Goal: Transaction & Acquisition: Purchase product/service

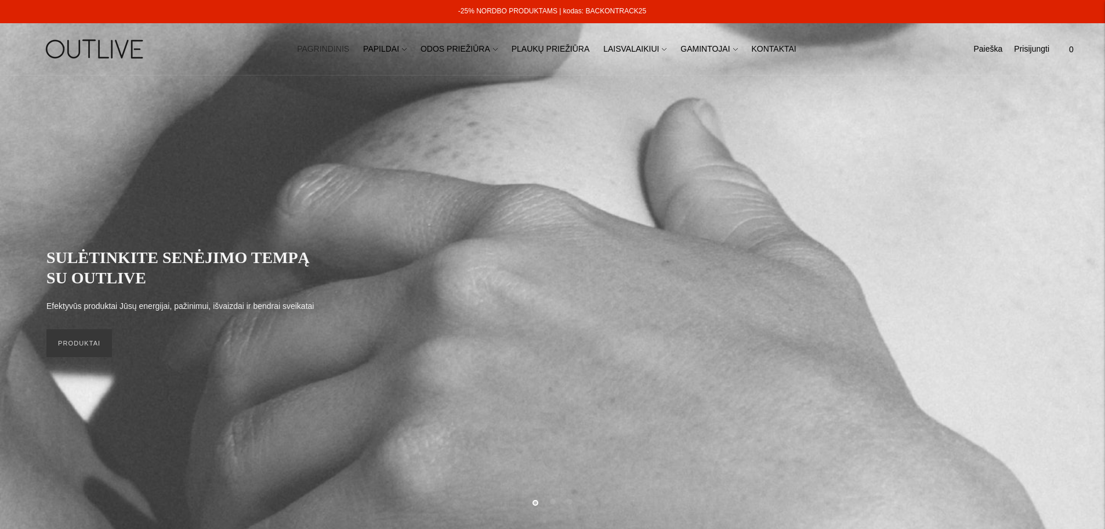
click at [407, 50] on icon at bounding box center [404, 49] width 5 height 5
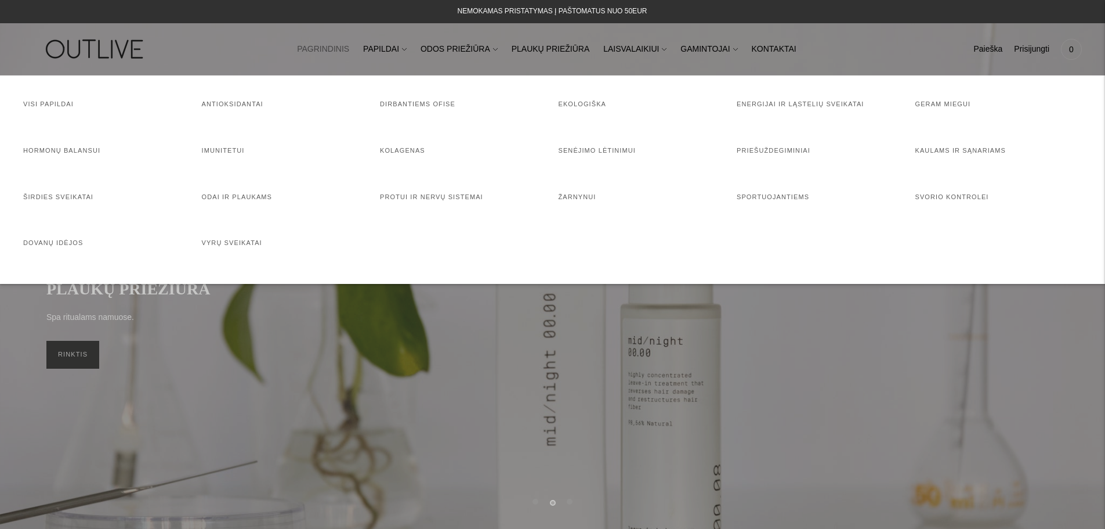
click at [923, 102] on link "Geram miegui" at bounding box center [944, 103] width 56 height 7
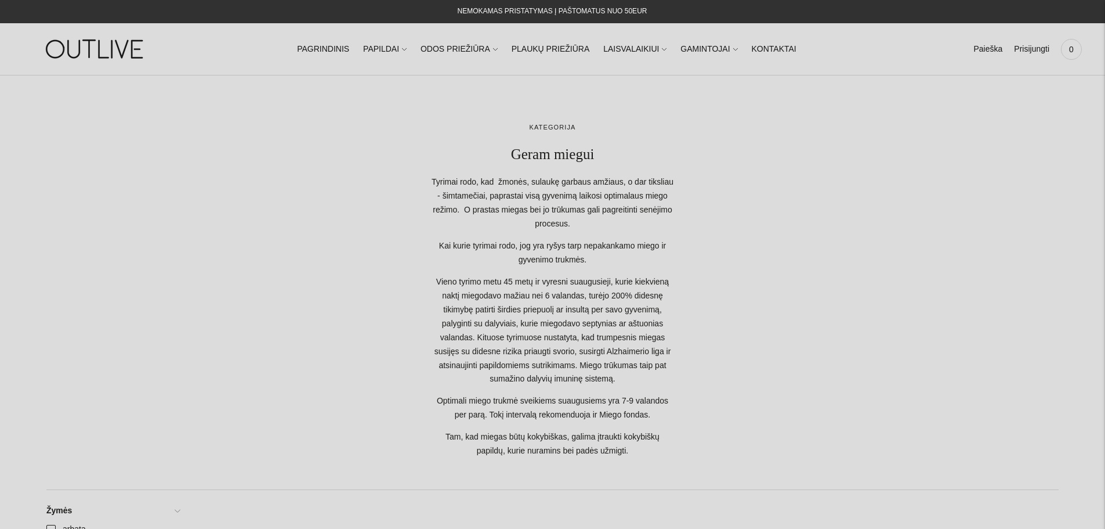
click at [994, 48] on link "Paieška" at bounding box center [988, 50] width 29 height 26
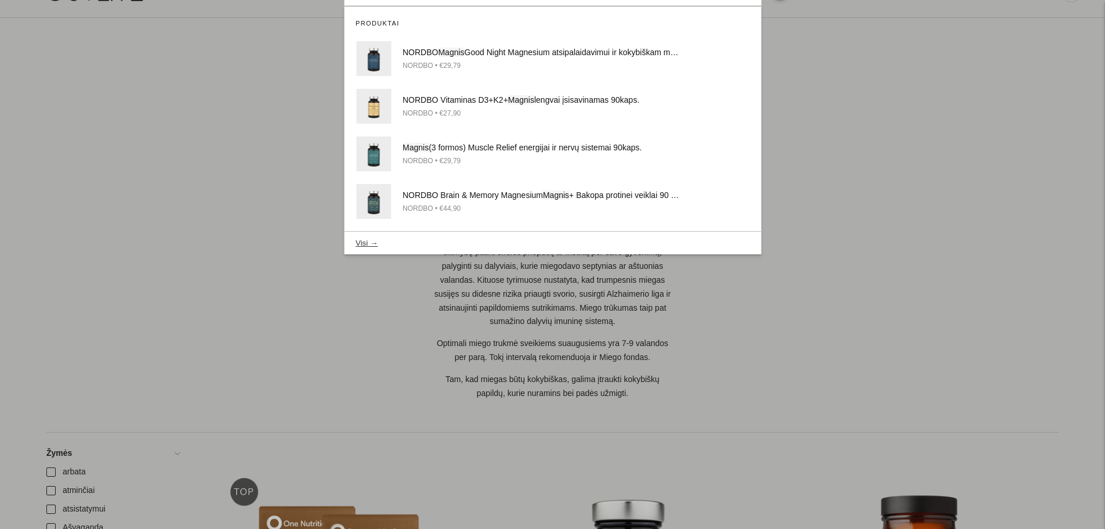
scroll to position [58, 0]
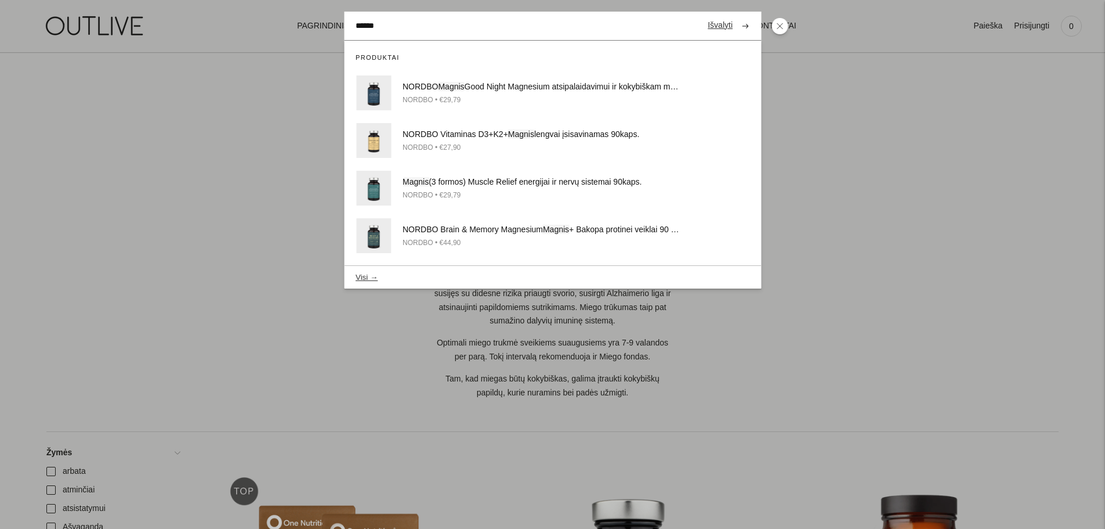
type input "******"
click at [364, 274] on button "Visi →" at bounding box center [367, 277] width 22 height 9
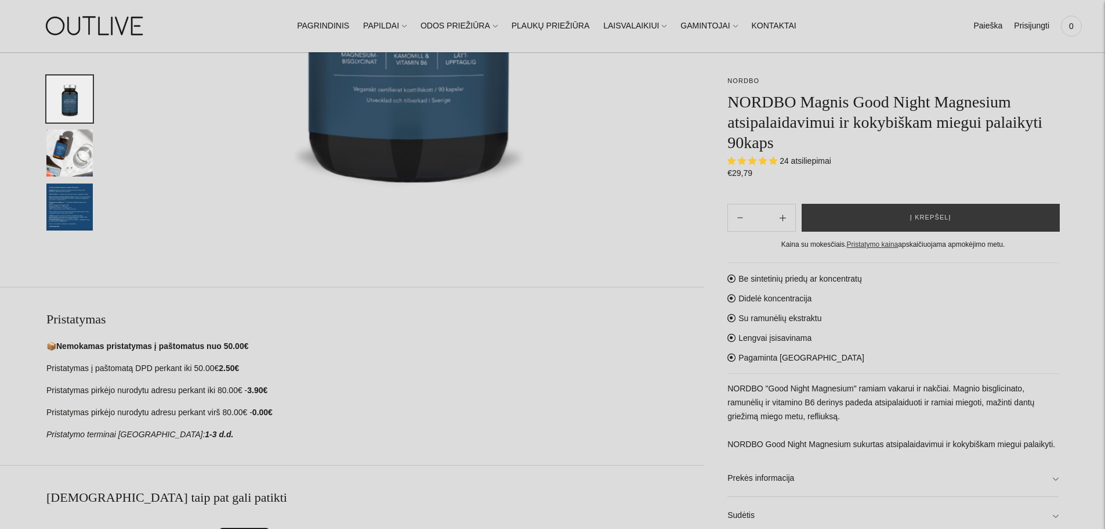
scroll to position [464, 0]
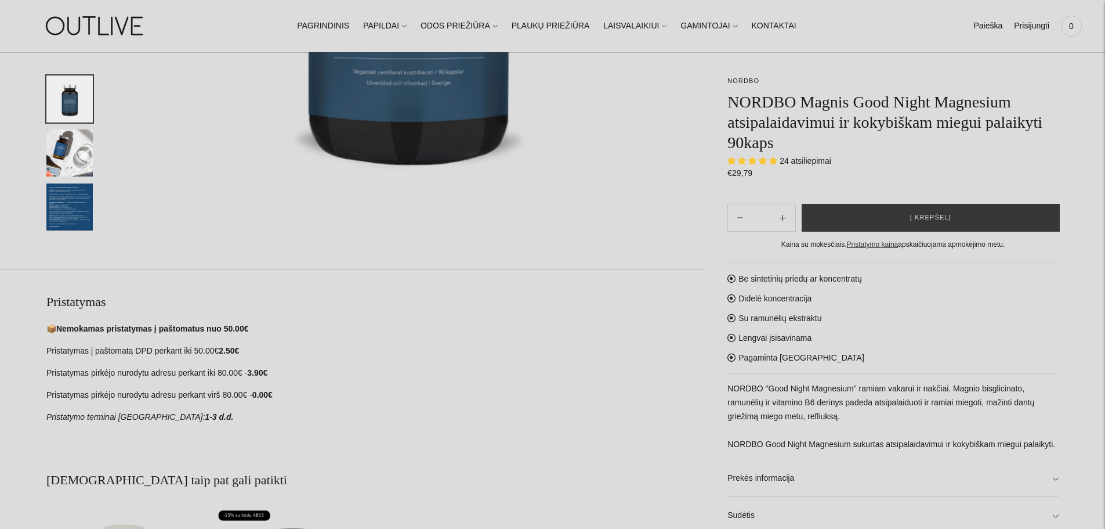
click at [1043, 476] on link "Prekės informacija" at bounding box center [893, 478] width 331 height 37
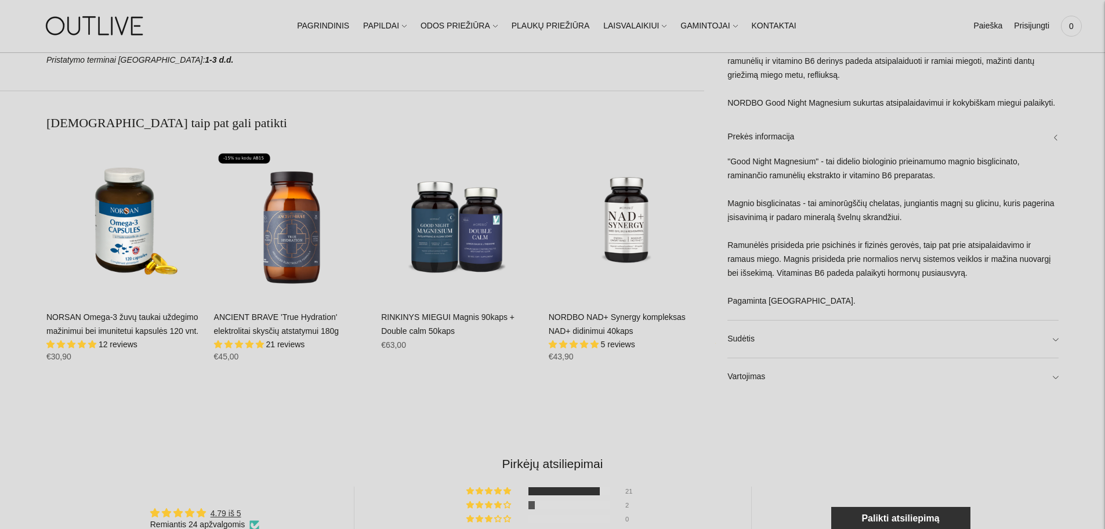
scroll to position [870, 0]
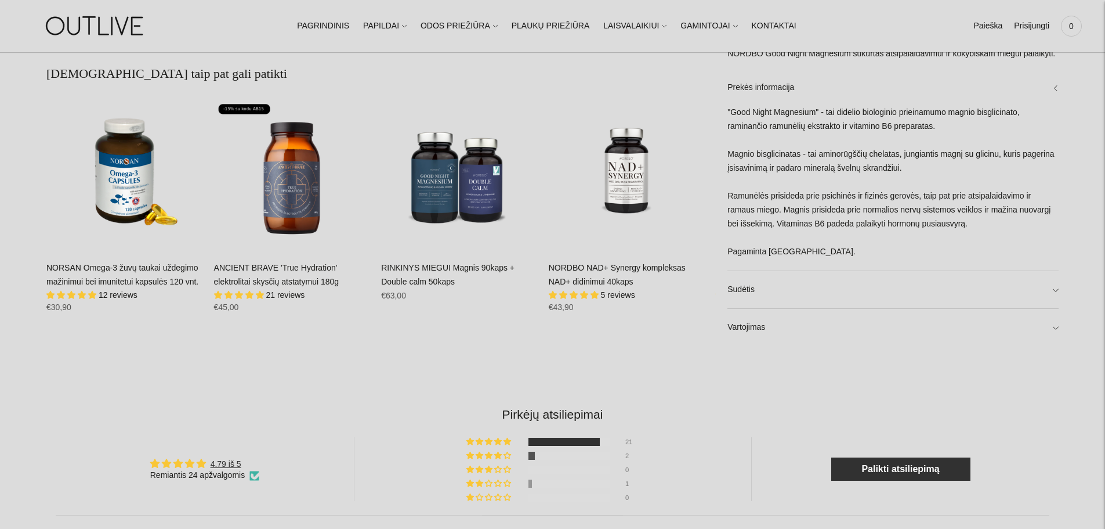
click at [1058, 290] on link "Sudėtis" at bounding box center [893, 288] width 331 height 37
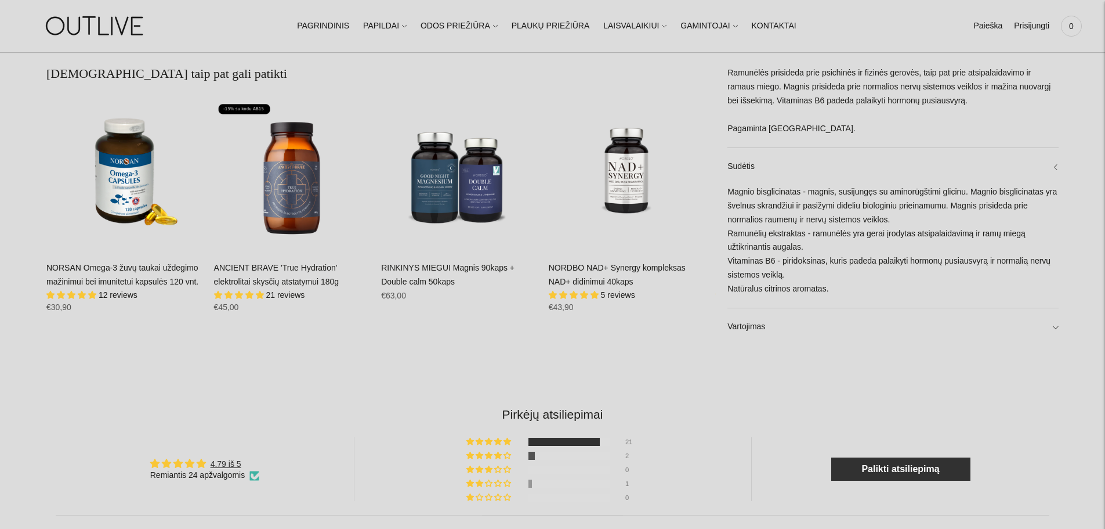
click at [1053, 340] on link "Vartojimas" at bounding box center [893, 326] width 331 height 37
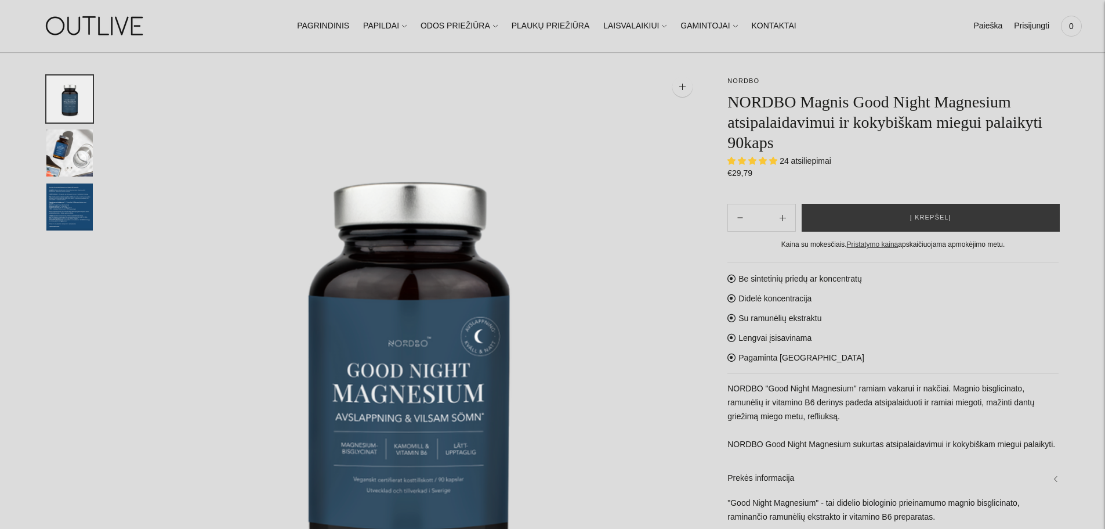
scroll to position [58, 0]
click at [68, 159] on img "Translation missing: en.general.accessibility.image_thumbail" at bounding box center [69, 152] width 46 height 47
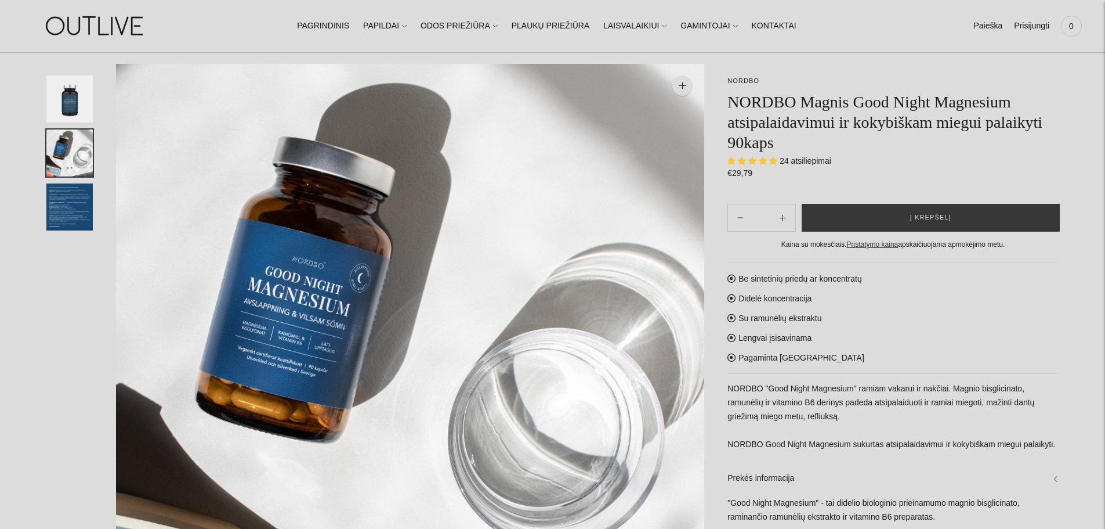
click at [71, 96] on img "Translation missing: en.general.accessibility.image_thumbail" at bounding box center [69, 98] width 46 height 47
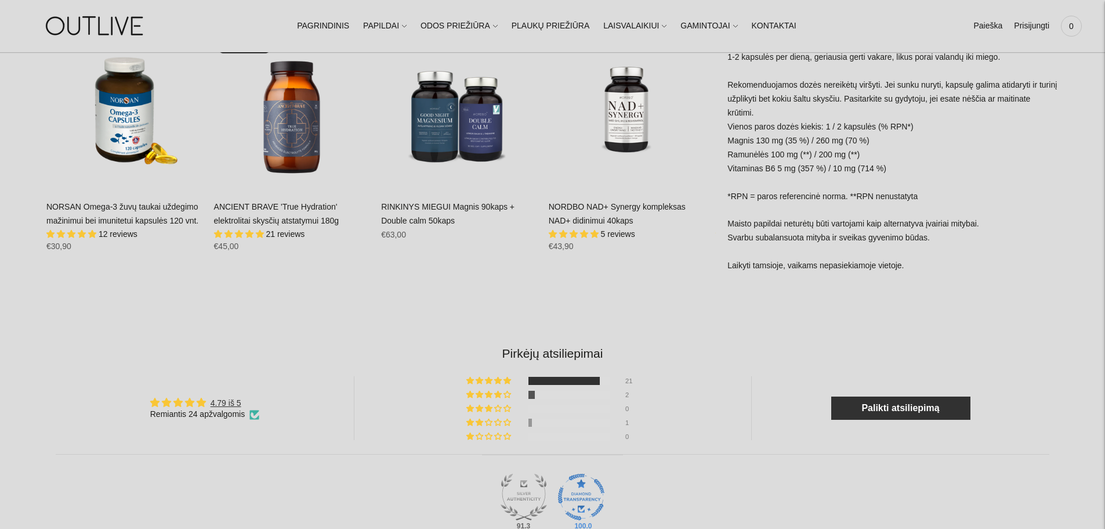
scroll to position [812, 0]
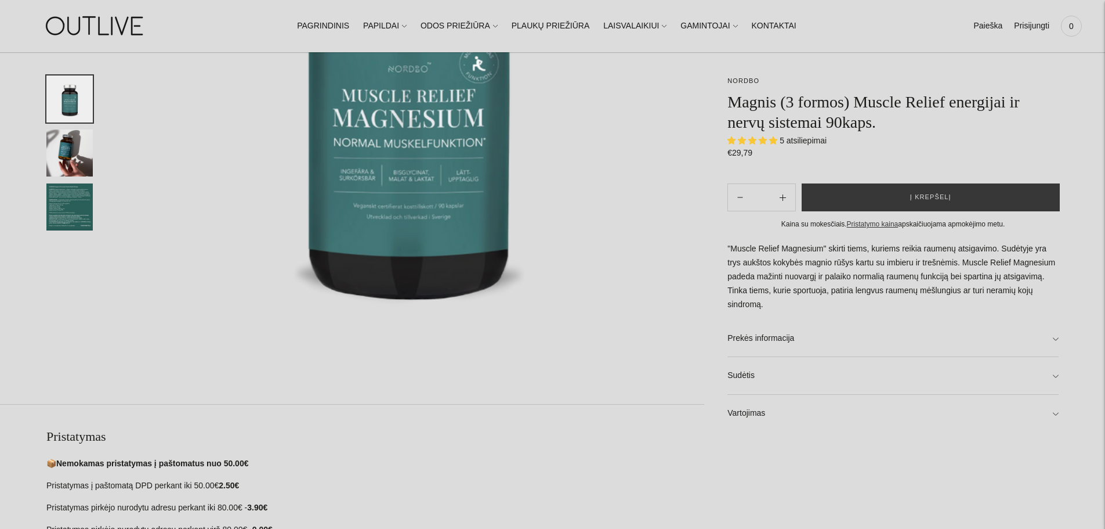
scroll to position [348, 0]
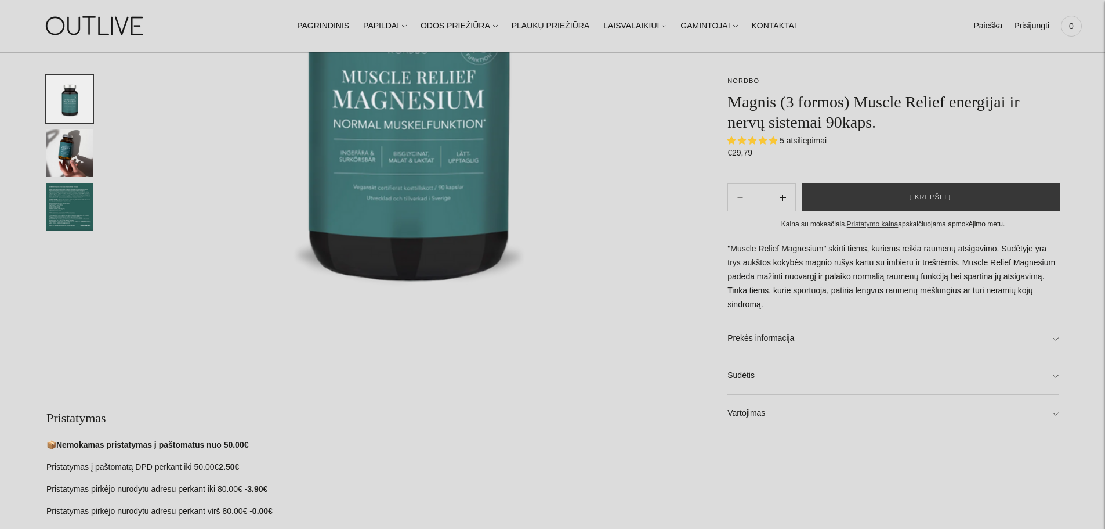
click at [915, 352] on link "Prekės informacija" at bounding box center [893, 338] width 331 height 37
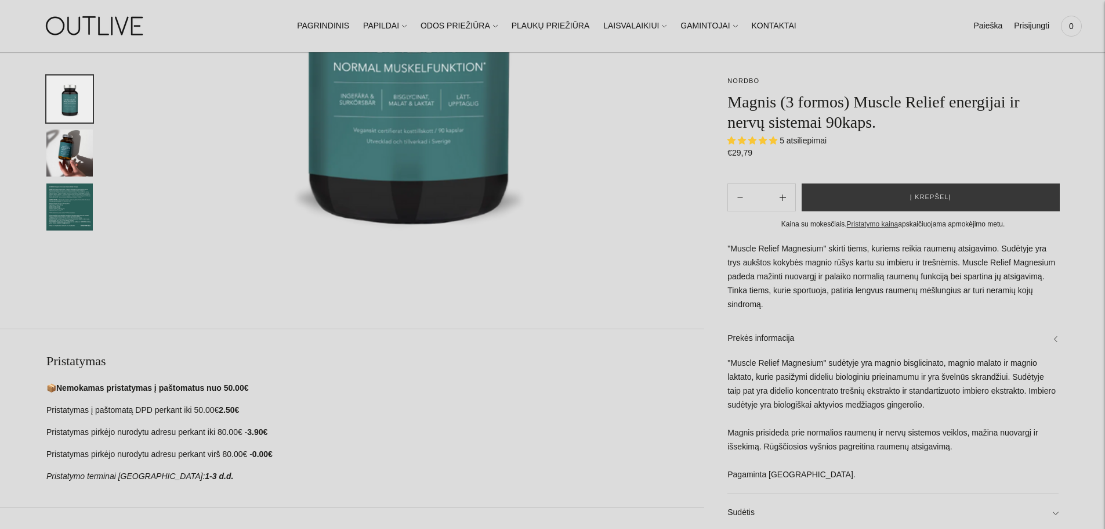
scroll to position [696, 0]
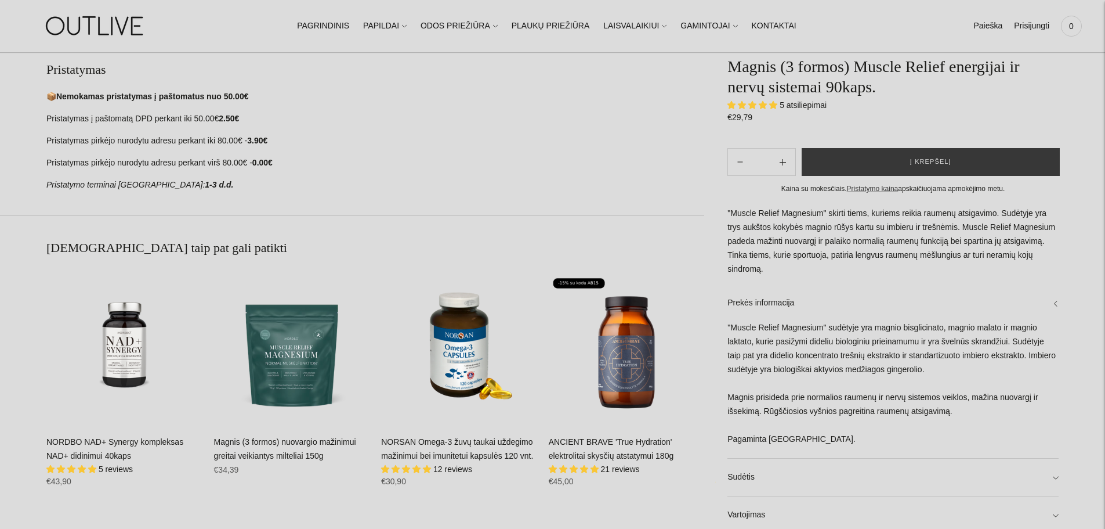
click at [789, 511] on link "Vartojimas" at bounding box center [893, 514] width 331 height 37
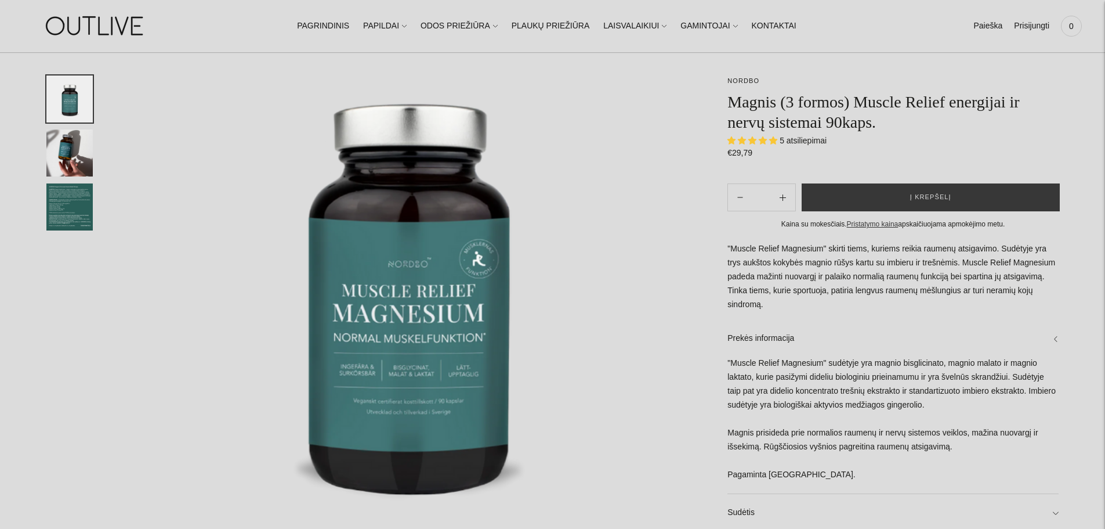
scroll to position [116, 0]
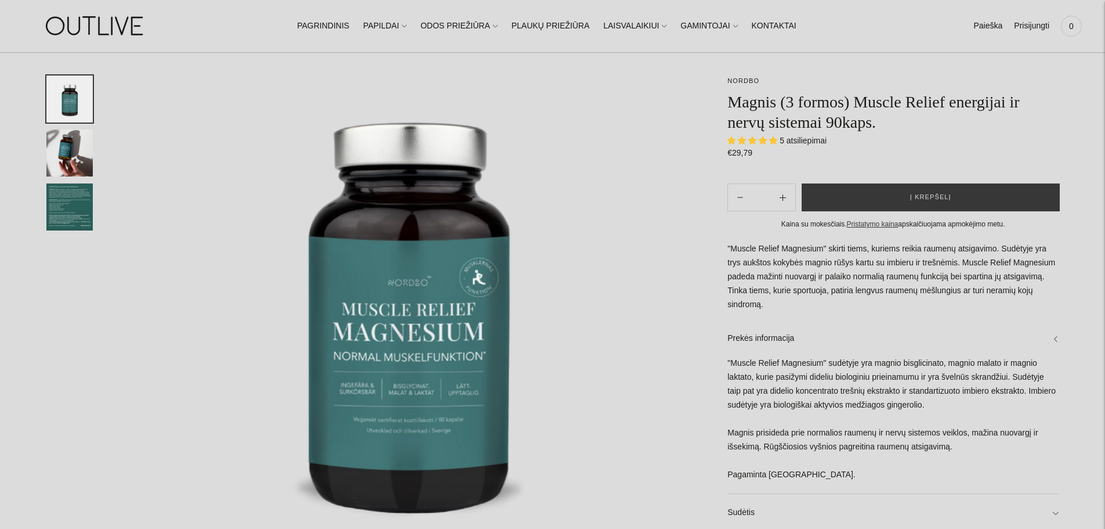
click at [805, 143] on span "5 atsiliepimai" at bounding box center [803, 140] width 47 height 9
click at [50, 215] on img "Translation missing: en.general.accessibility.image_thumbail" at bounding box center [69, 206] width 46 height 47
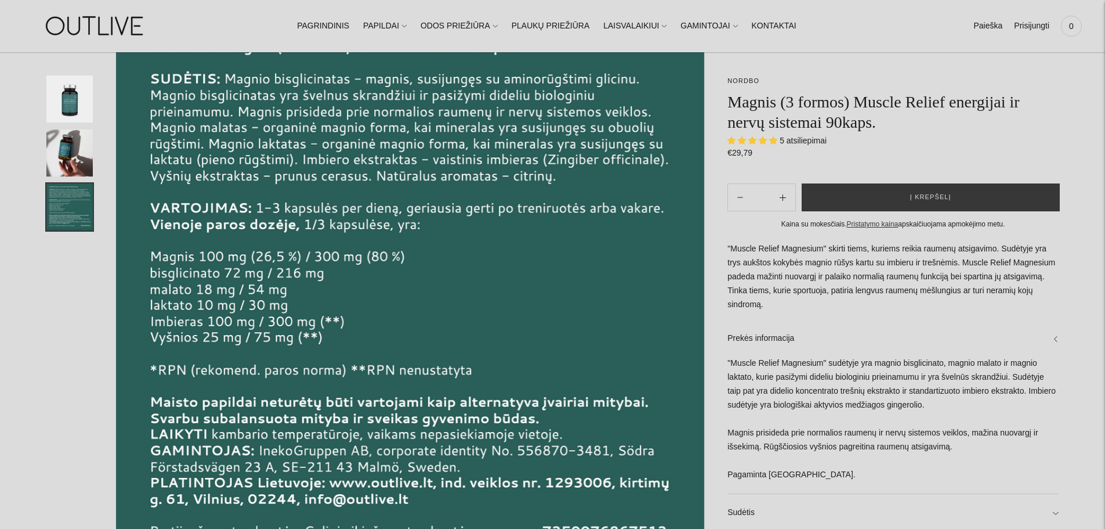
click at [835, 287] on p ""Muscle Relief Magnesium" skirti tiems, kuriems reikia raumenų atsigavimo. Sudė…" at bounding box center [893, 277] width 331 height 70
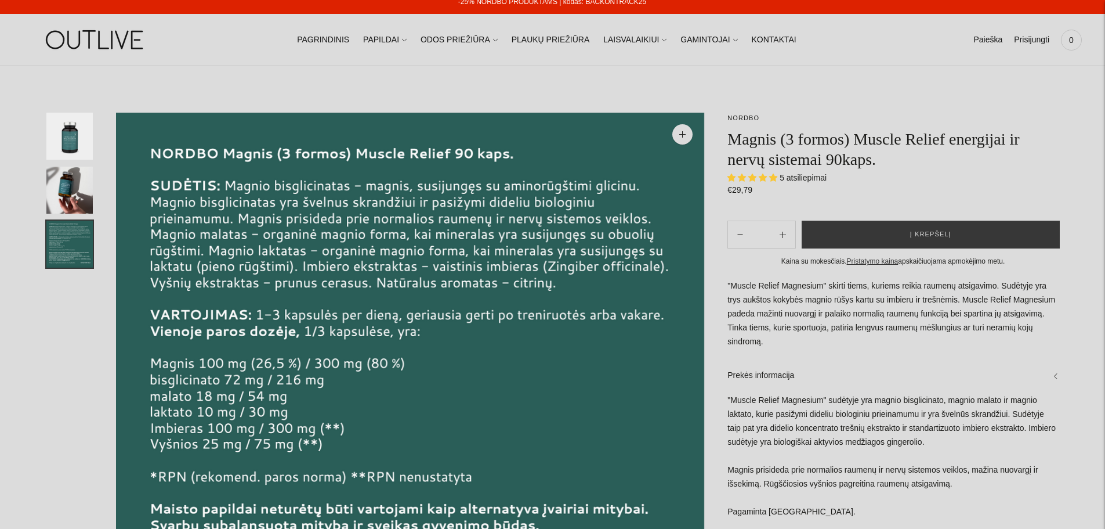
scroll to position [0, 0]
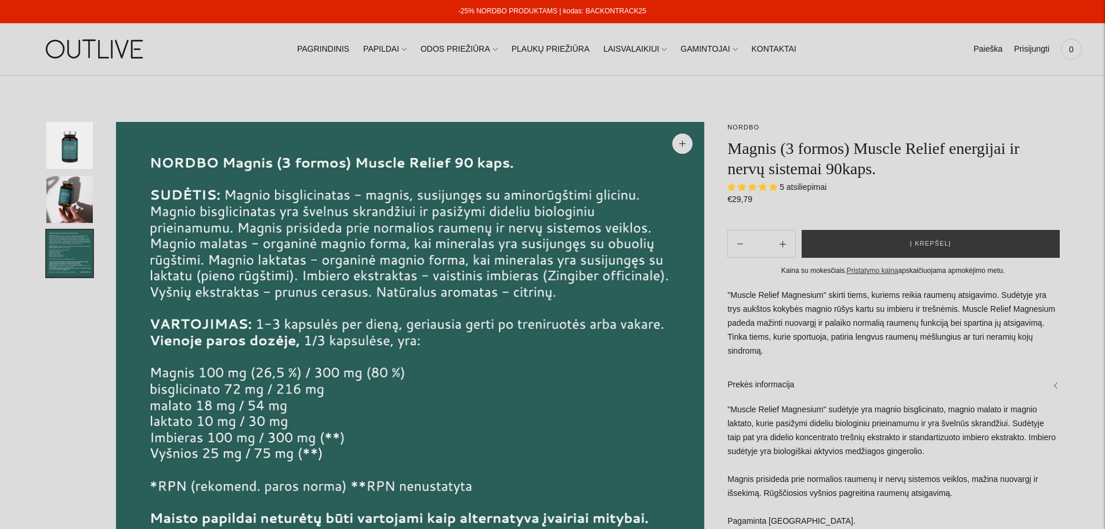
click at [95, 156] on div at bounding box center [81, 415] width 70 height 587
click at [78, 149] on img "Translation missing: en.general.accessibility.image_thumbail" at bounding box center [69, 145] width 46 height 47
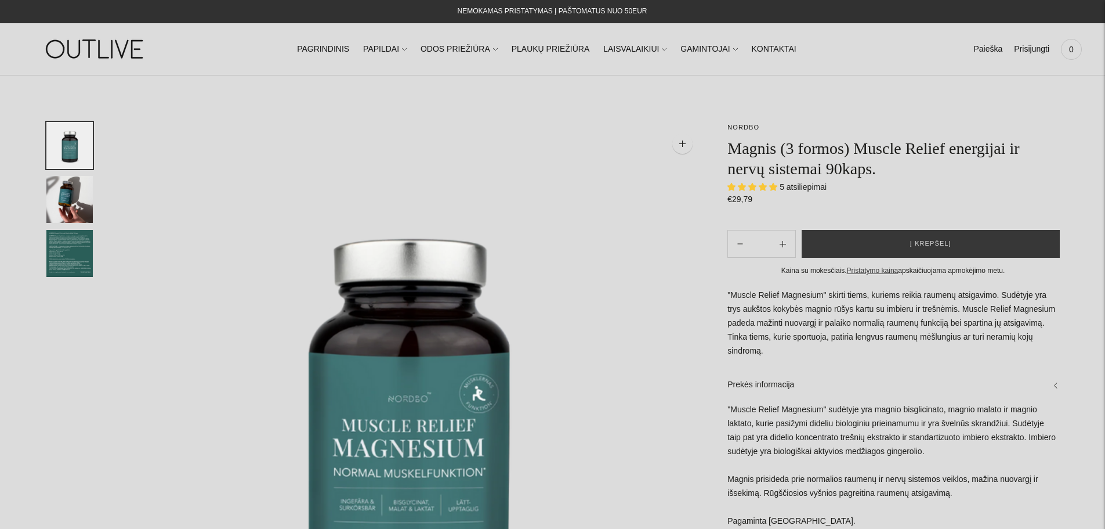
click at [53, 204] on img "Translation missing: en.general.accessibility.image_thumbail" at bounding box center [69, 199] width 46 height 47
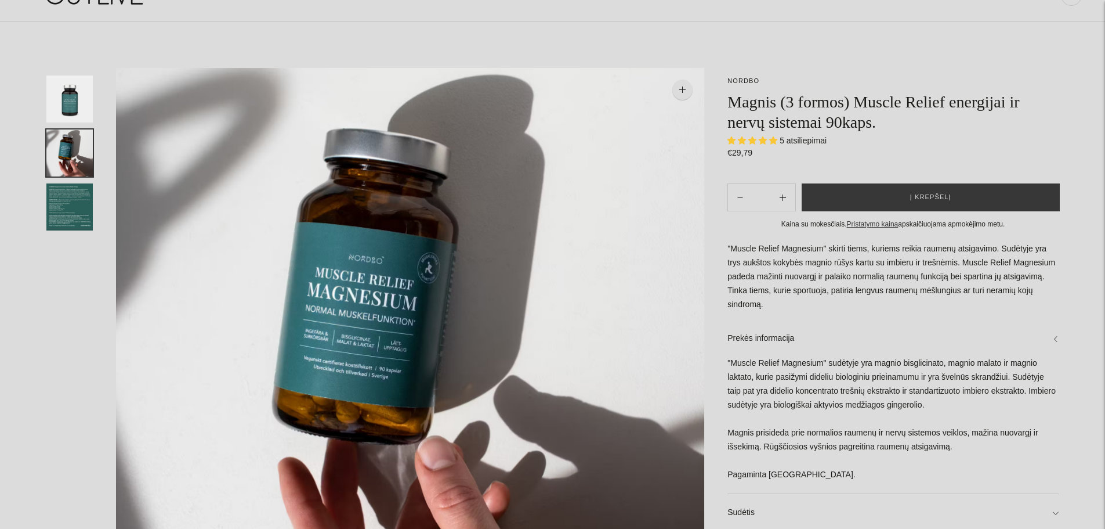
scroll to position [58, 0]
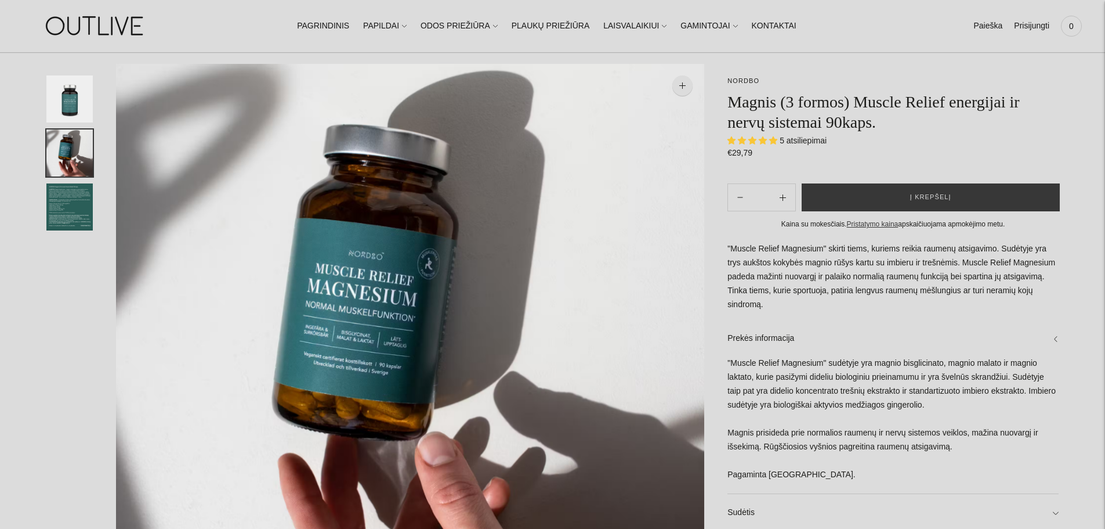
click at [77, 212] on img "Translation missing: en.general.accessibility.image_thumbail" at bounding box center [69, 206] width 46 height 47
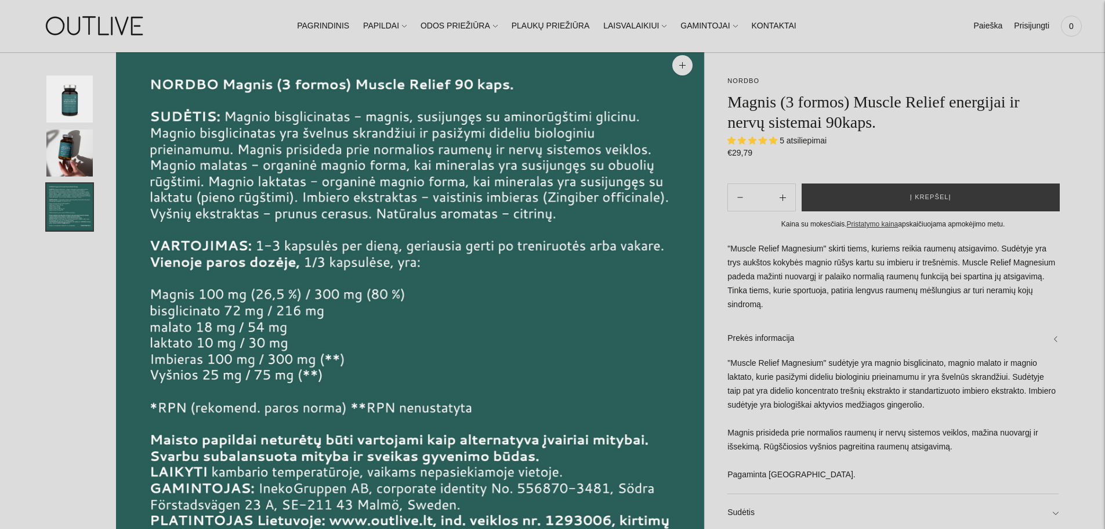
scroll to position [0, 0]
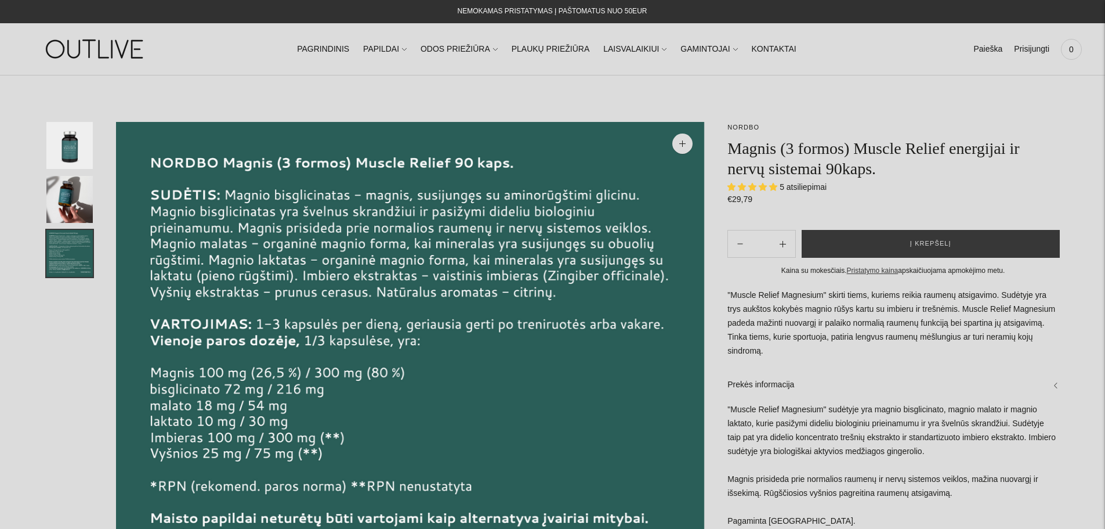
click at [74, 146] on img "Translation missing: en.general.accessibility.image_thumbail" at bounding box center [69, 145] width 46 height 47
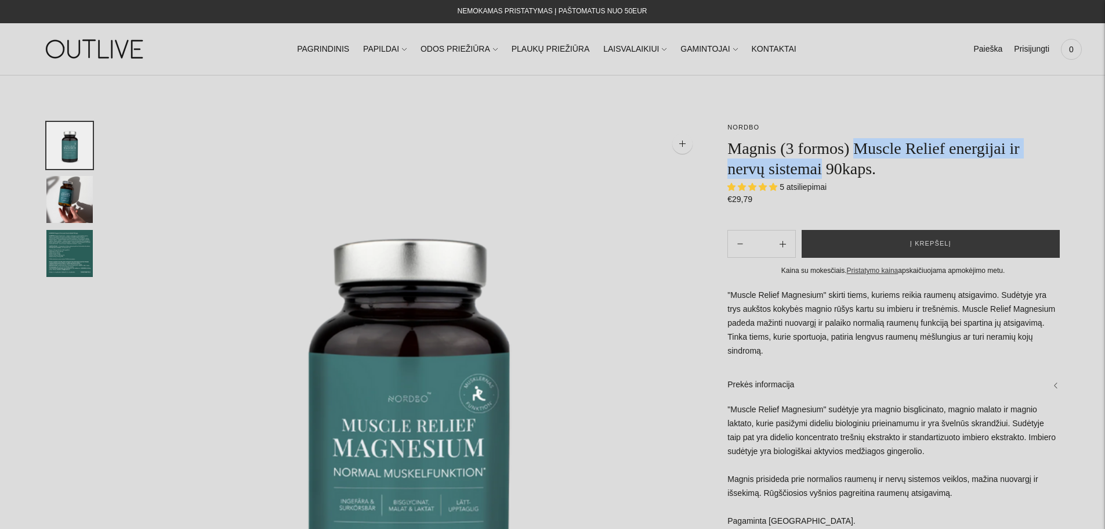
drag, startPoint x: 859, startPoint y: 151, endPoint x: 823, endPoint y: 169, distance: 40.2
click at [823, 169] on h1 "Magnis (3 formos) Muscle Relief energijai ir nervų sistemai 90kaps." at bounding box center [893, 158] width 331 height 41
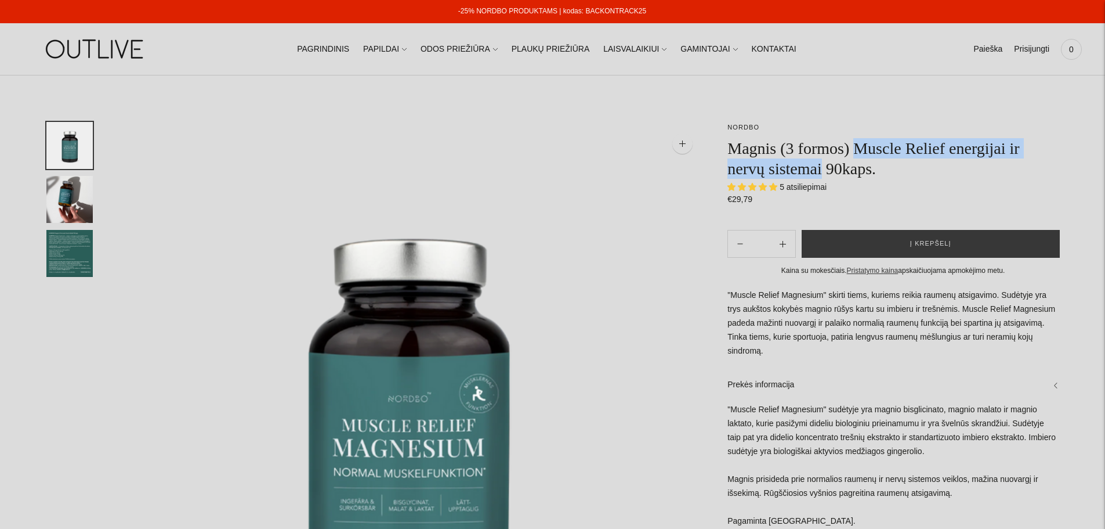
click at [961, 240] on button "Į krepšelį" at bounding box center [931, 244] width 258 height 28
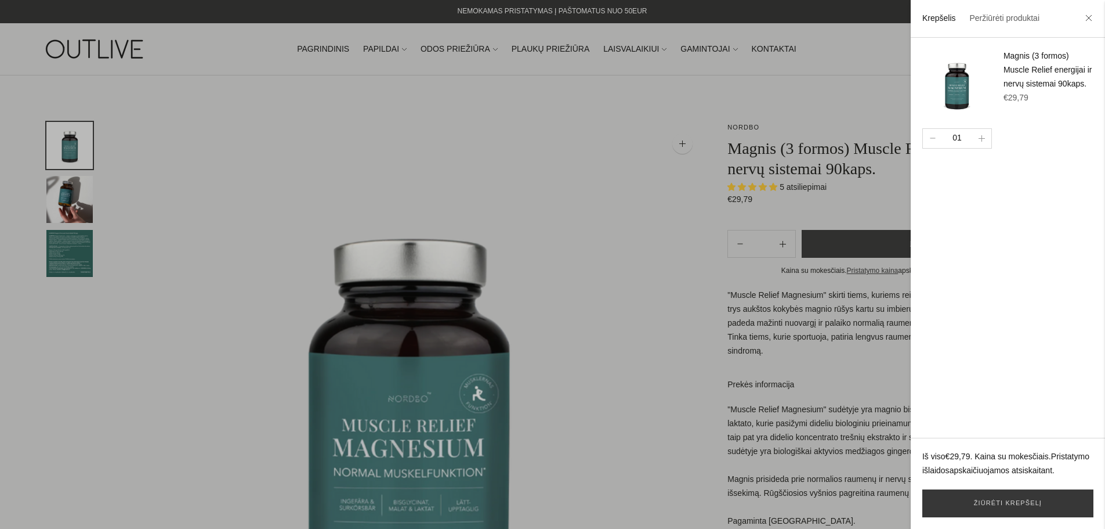
click at [640, 324] on div at bounding box center [552, 264] width 1105 height 529
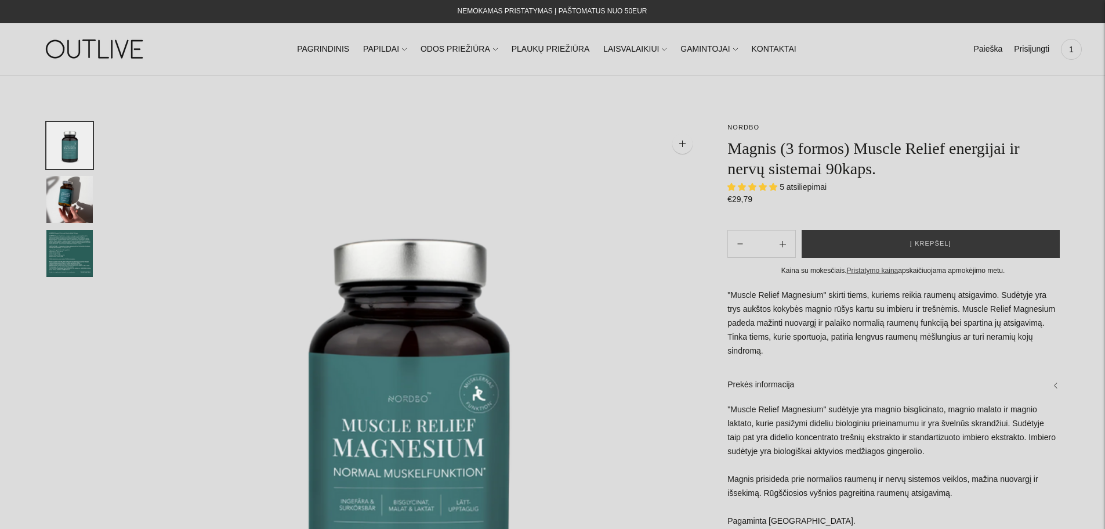
click at [983, 41] on link "Paieška" at bounding box center [988, 50] width 29 height 26
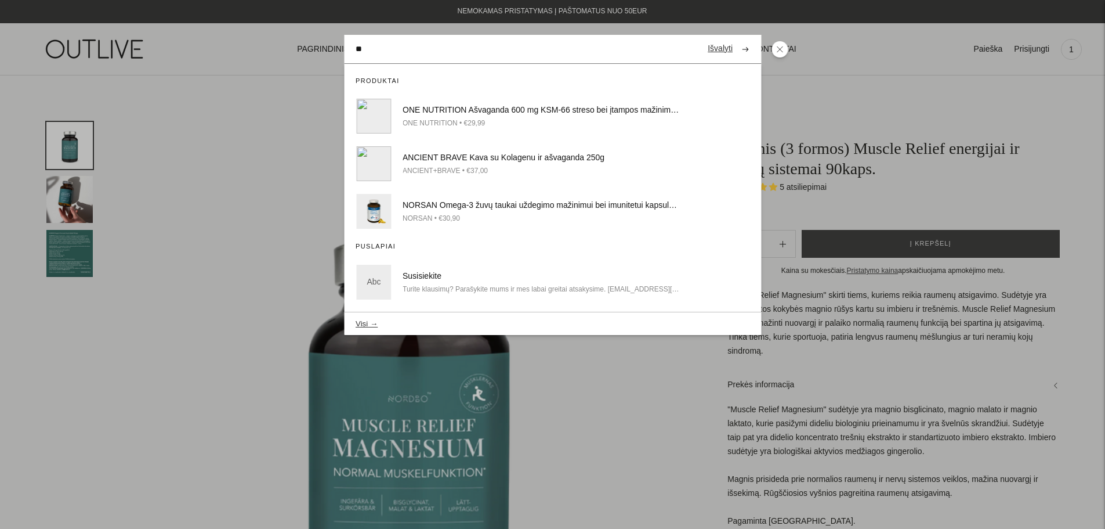
type input "**"
click at [609, 116] on div "ONE NUTRITION Ašvaganda 600 mg KSM-66 streso bei įtampos mažinimui 60kap" at bounding box center [541, 110] width 277 height 14
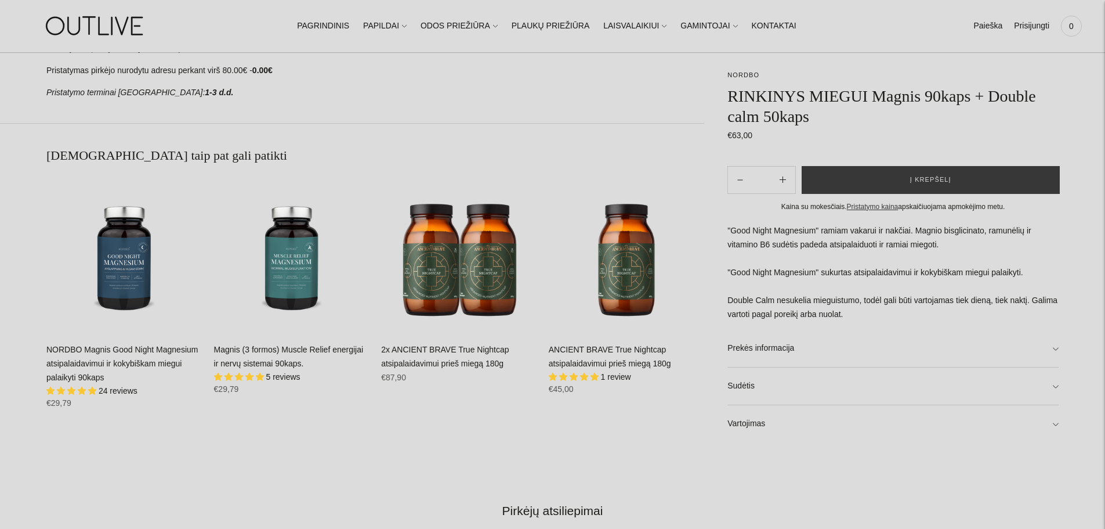
scroll to position [928, 0]
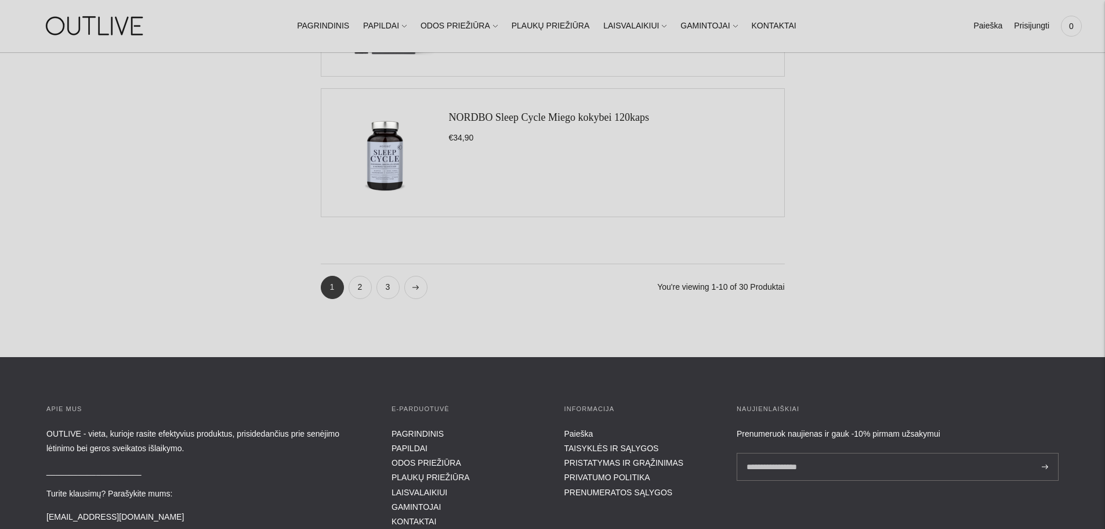
scroll to position [1393, 0]
click at [362, 291] on link "2" at bounding box center [360, 286] width 23 height 23
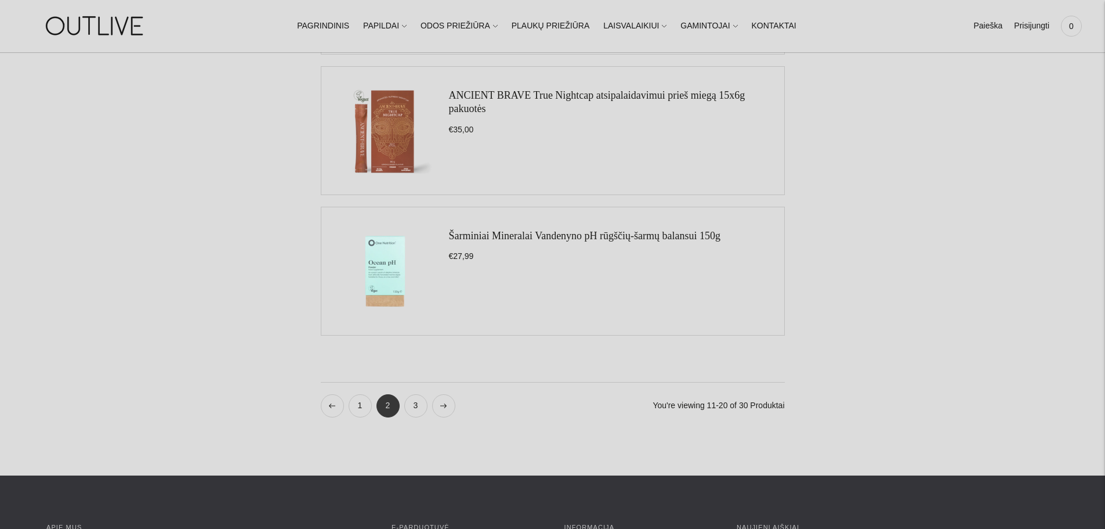
scroll to position [1335, 0]
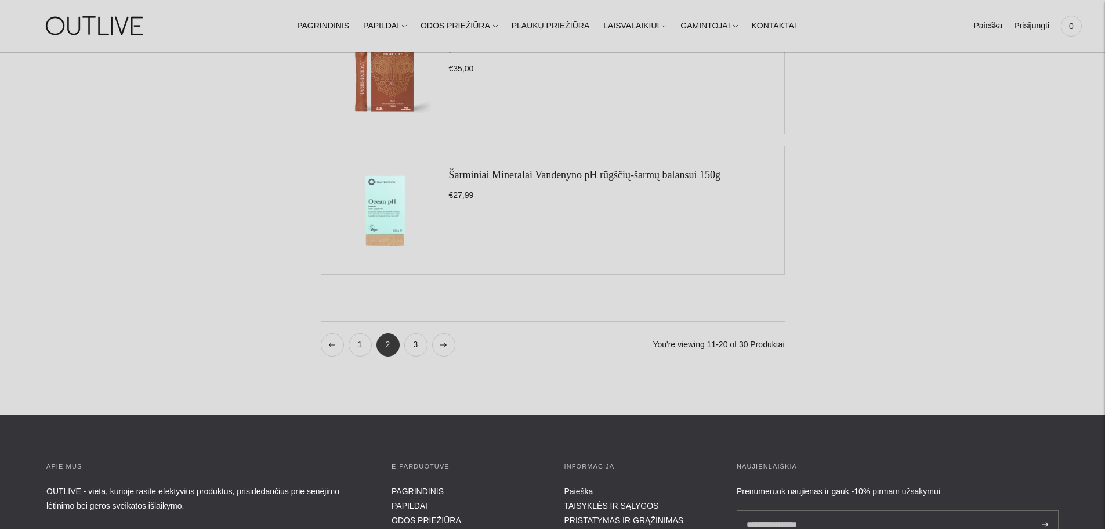
click at [410, 345] on link "3" at bounding box center [415, 344] width 23 height 23
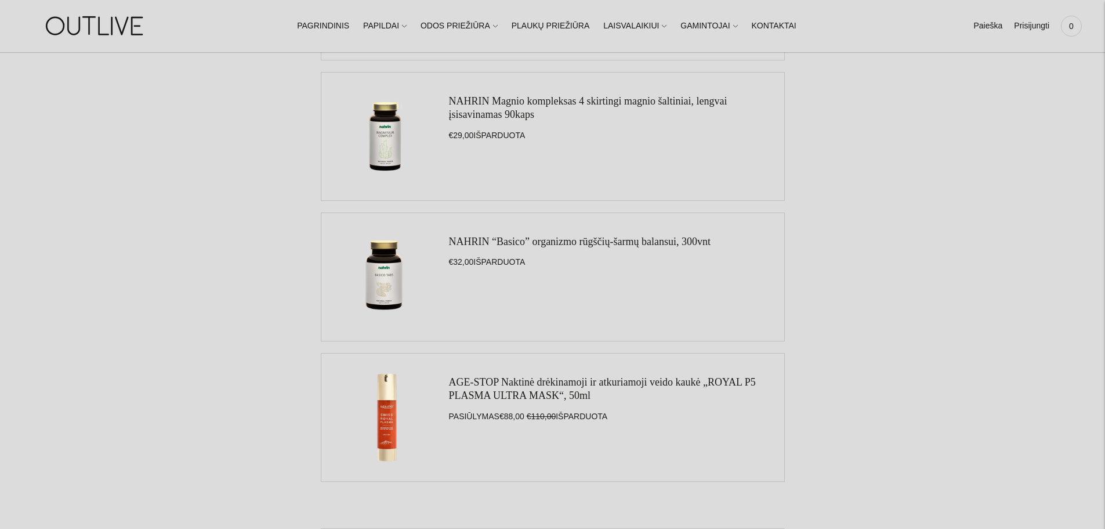
scroll to position [1102, 0]
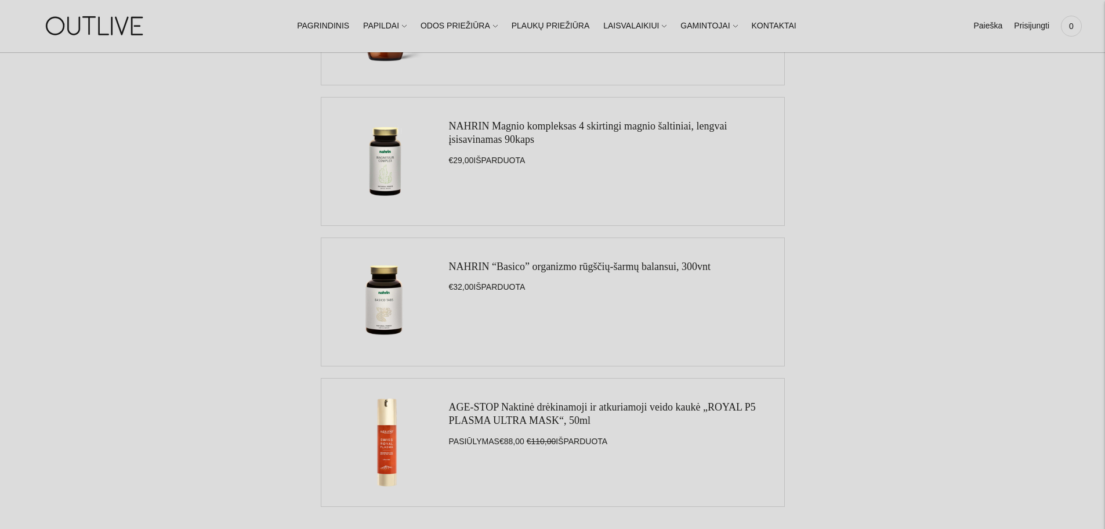
click at [463, 139] on link "NAHRIN Magnio kompleksas 4 skirtingi magnio šaltiniai, lengvai įsisavinamas 90k…" at bounding box center [588, 132] width 279 height 25
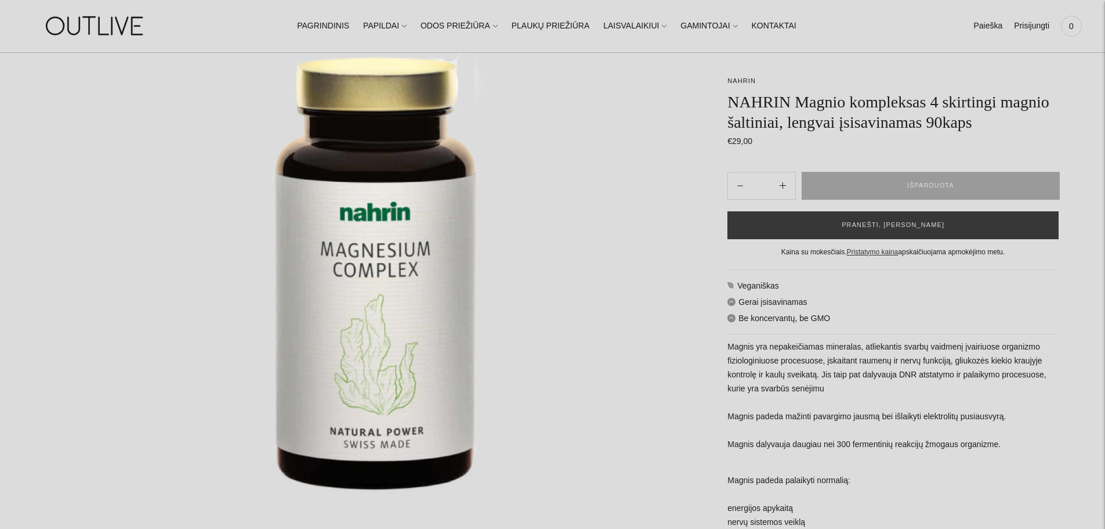
scroll to position [174, 0]
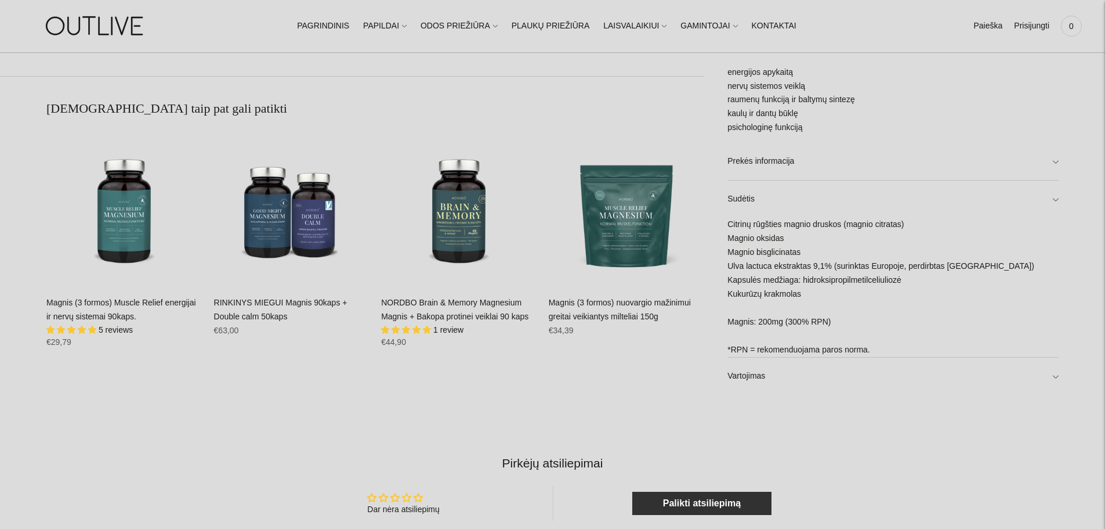
scroll to position [870, 0]
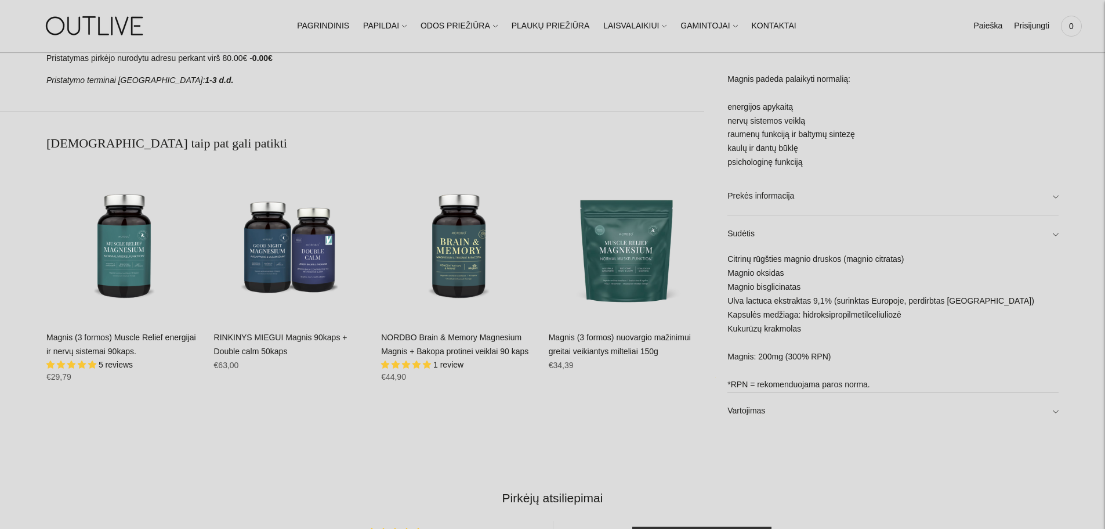
click at [1054, 410] on link "Vartojimas" at bounding box center [893, 410] width 331 height 37
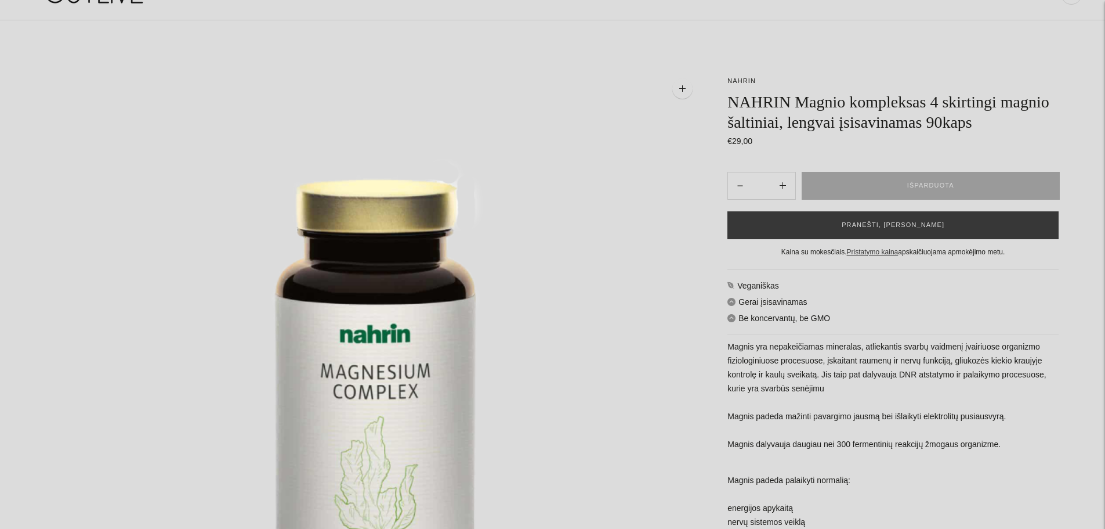
scroll to position [58, 0]
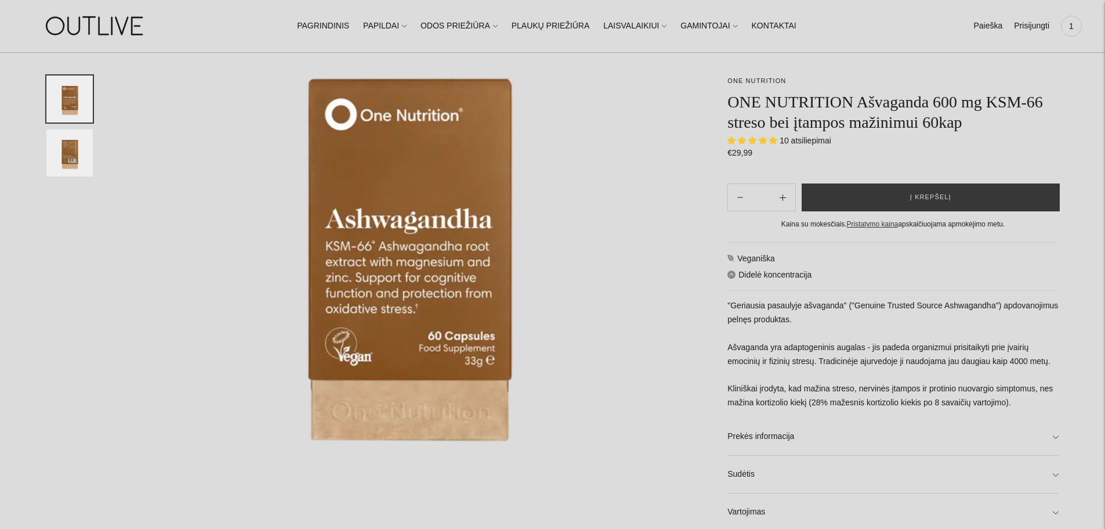
scroll to position [174, 0]
click at [74, 173] on img "Translation missing: en.general.accessibility.image_thumbail" at bounding box center [69, 152] width 46 height 47
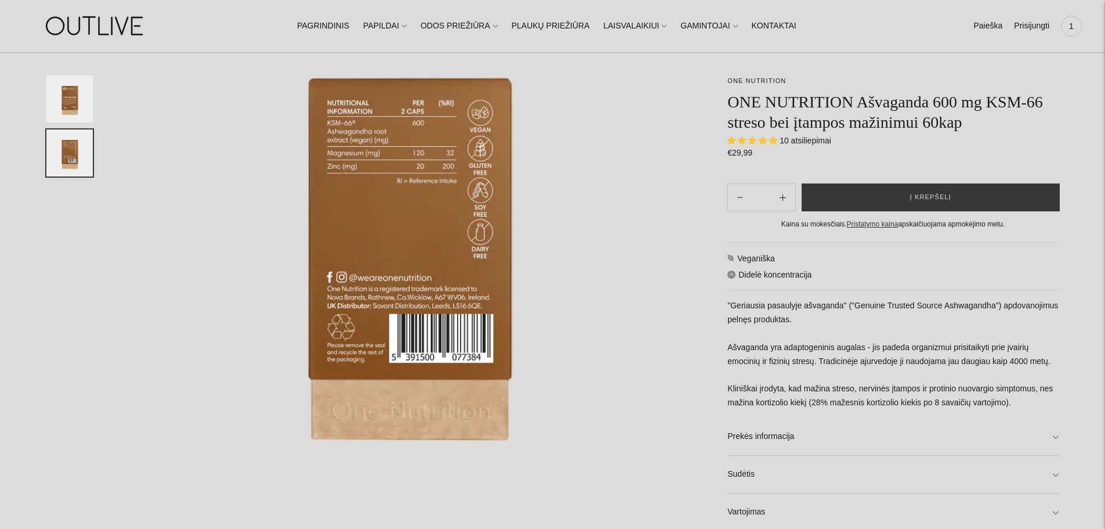
click at [70, 105] on img "Translation missing: en.general.accessibility.image_thumbail" at bounding box center [69, 98] width 46 height 47
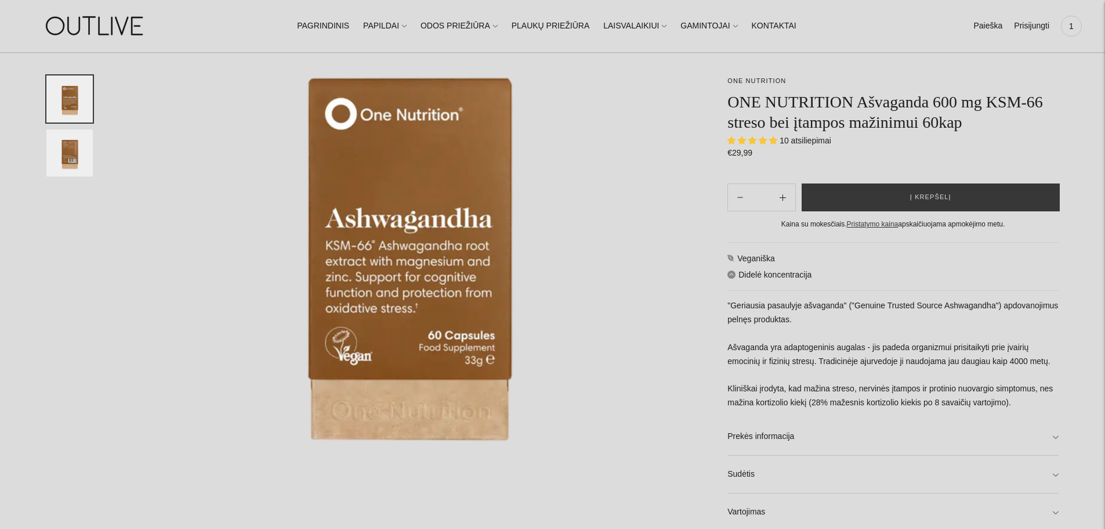
click at [72, 138] on img "Translation missing: en.general.accessibility.image_thumbail" at bounding box center [69, 152] width 46 height 47
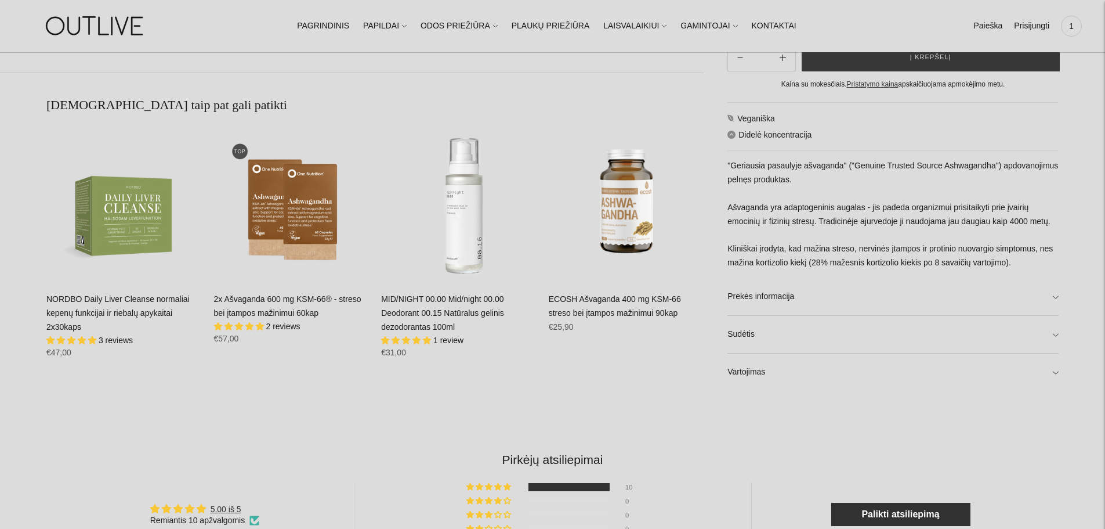
scroll to position [812, 0]
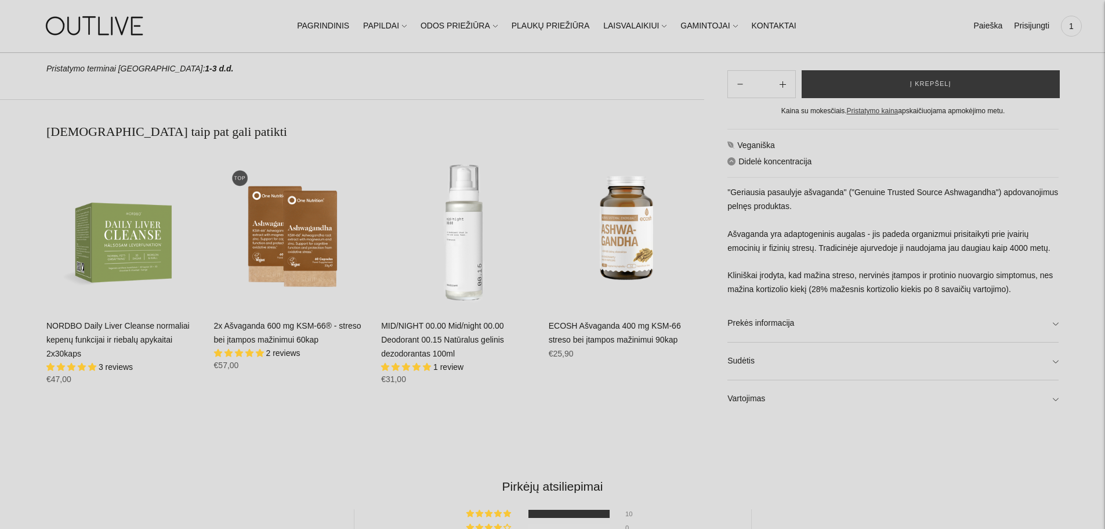
click at [813, 399] on link "Vartojimas" at bounding box center [893, 398] width 331 height 37
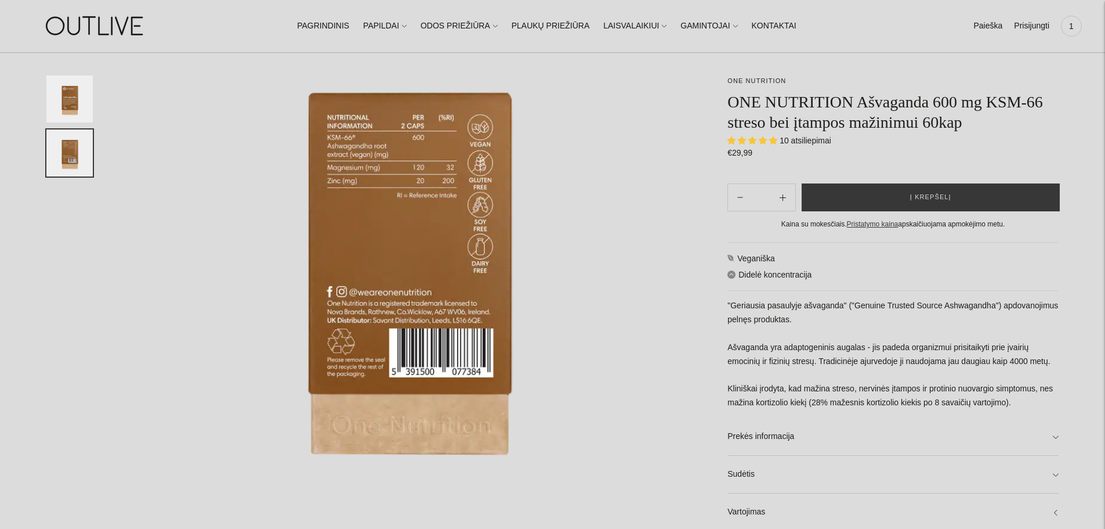
scroll to position [232, 0]
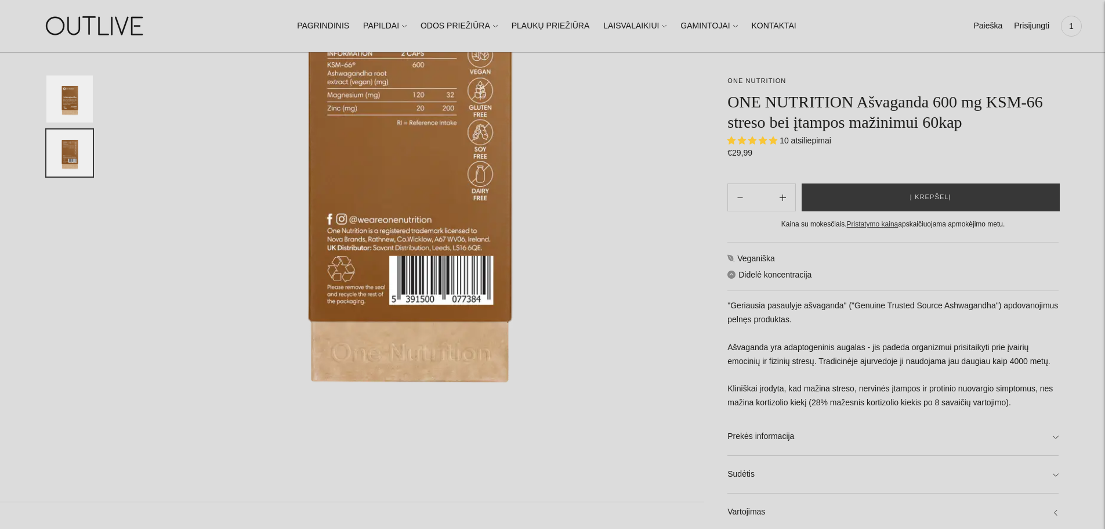
click at [807, 516] on link "Vartojimas" at bounding box center [893, 511] width 331 height 37
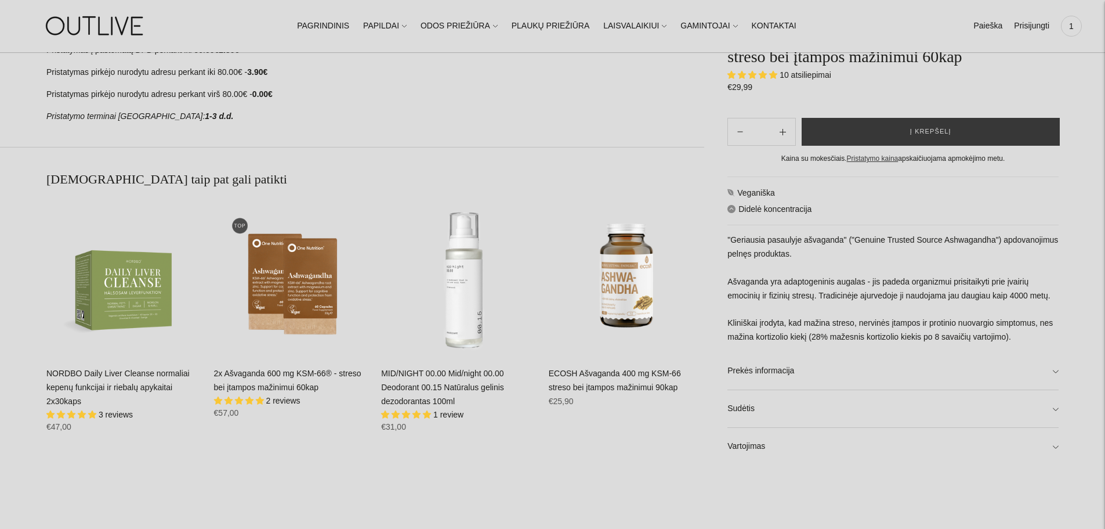
scroll to position [928, 0]
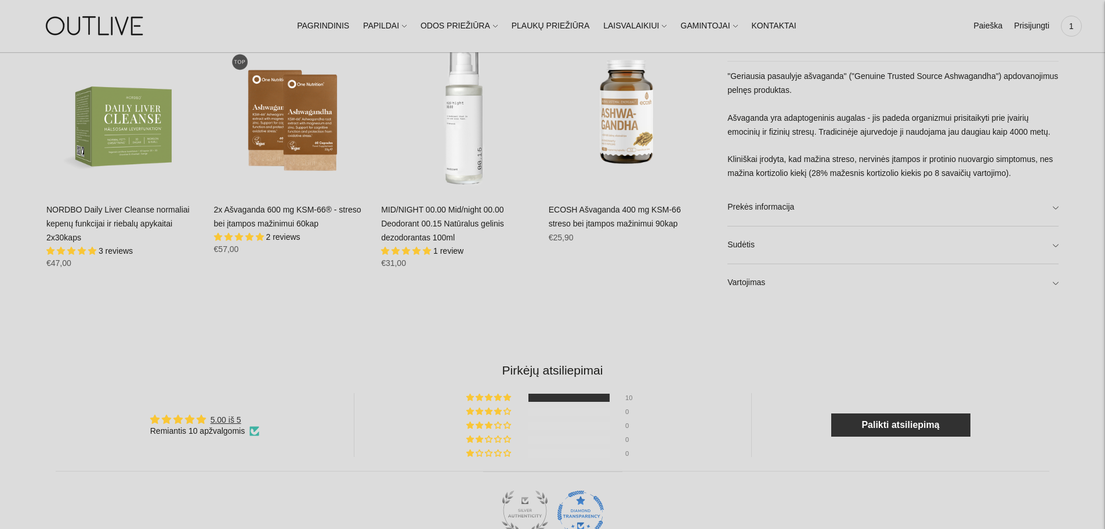
click at [815, 283] on link "Vartojimas" at bounding box center [893, 282] width 331 height 37
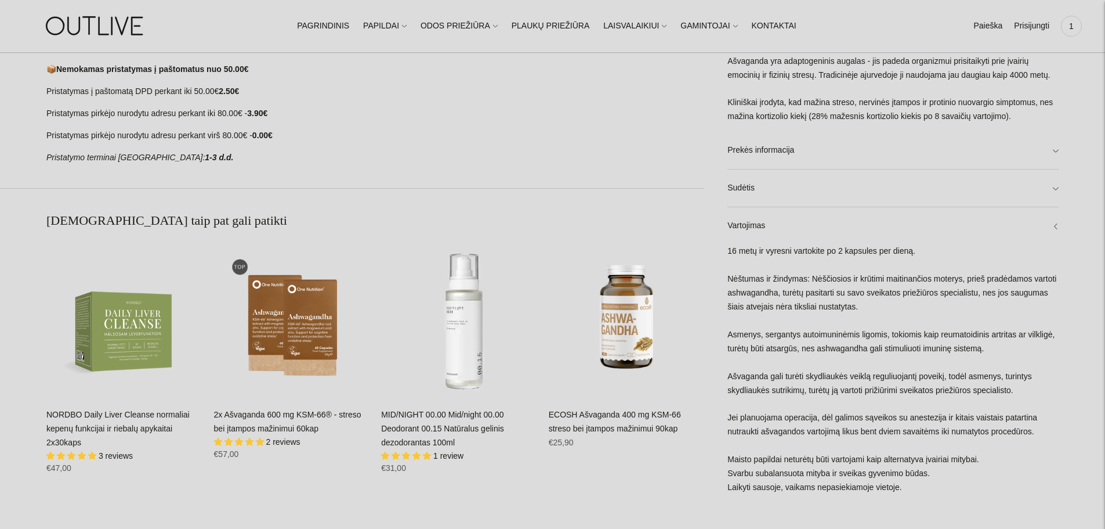
scroll to position [638, 0]
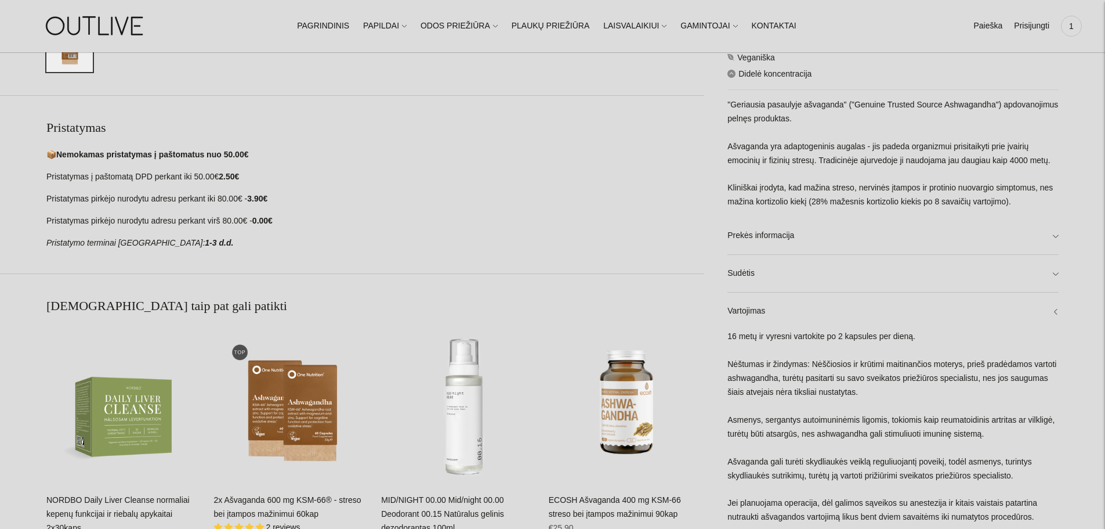
click at [909, 272] on link "Sudėtis" at bounding box center [893, 273] width 331 height 37
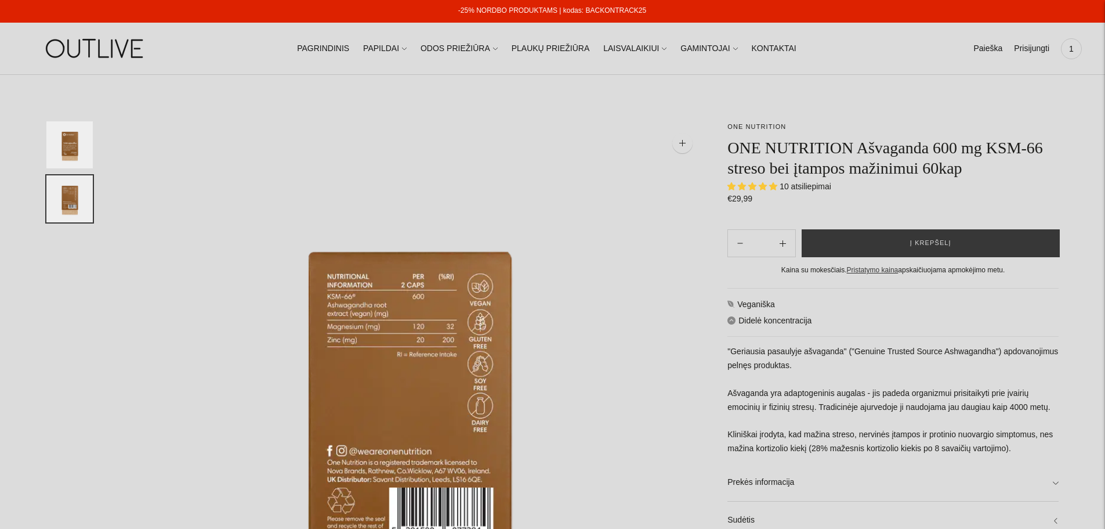
scroll to position [0, 0]
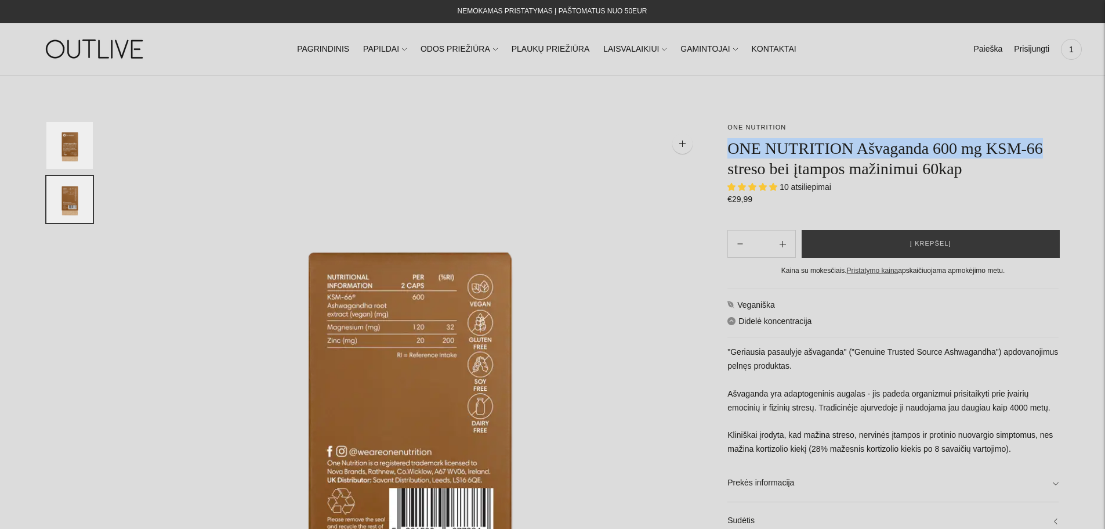
drag, startPoint x: 728, startPoint y: 143, endPoint x: 1040, endPoint y: 146, distance: 312.8
click at [1040, 146] on h1 "ONE NUTRITION Ašvaganda 600 mg KSM-66 streso bei įtampos mažinimui 60kap" at bounding box center [893, 158] width 331 height 41
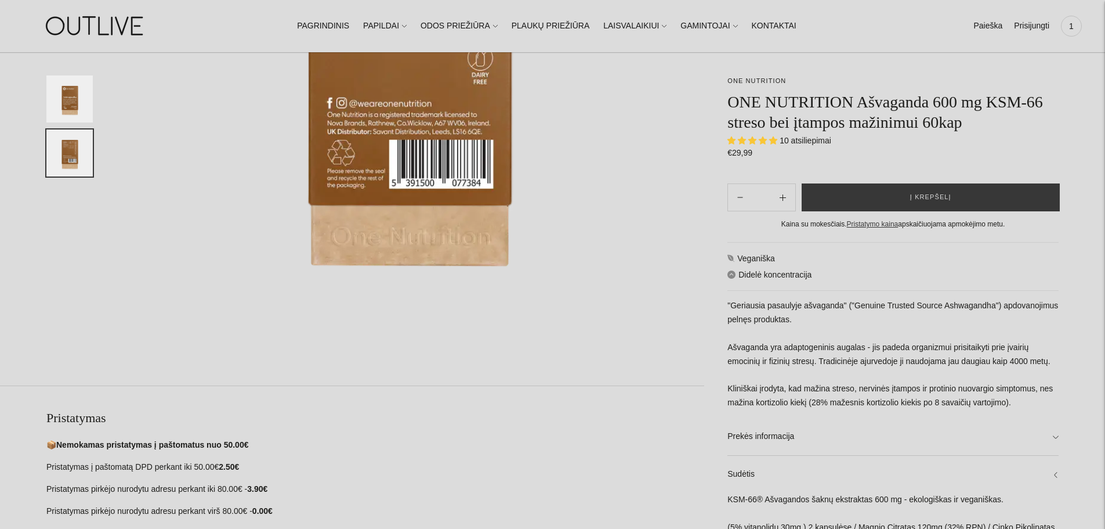
click at [955, 361] on p ""Geriausia pasaulyje ašvaganda" ("Genuine Trusted Source Ashwagandha") apdovano…" at bounding box center [893, 354] width 331 height 111
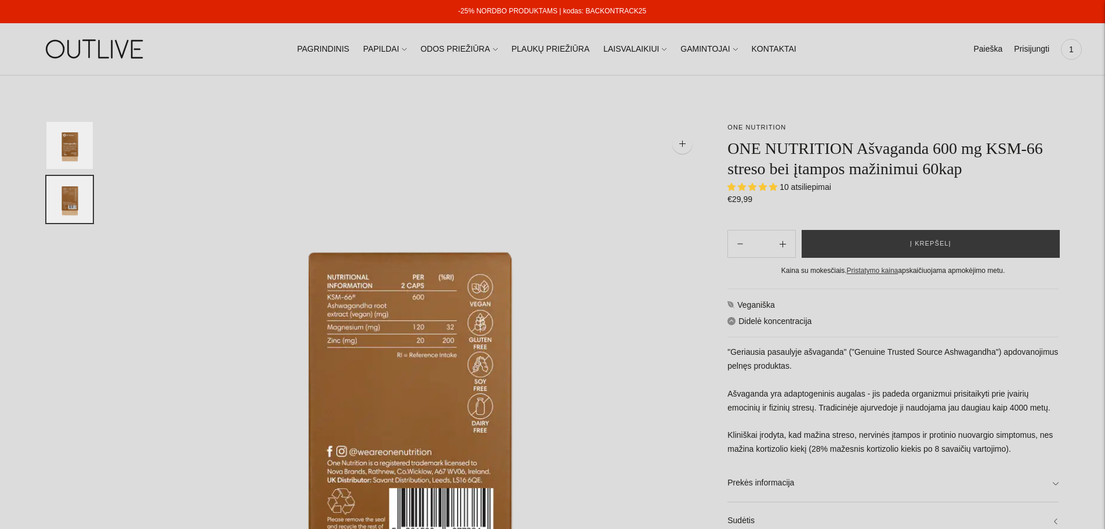
click at [902, 244] on button "Į krepšelį" at bounding box center [931, 244] width 258 height 28
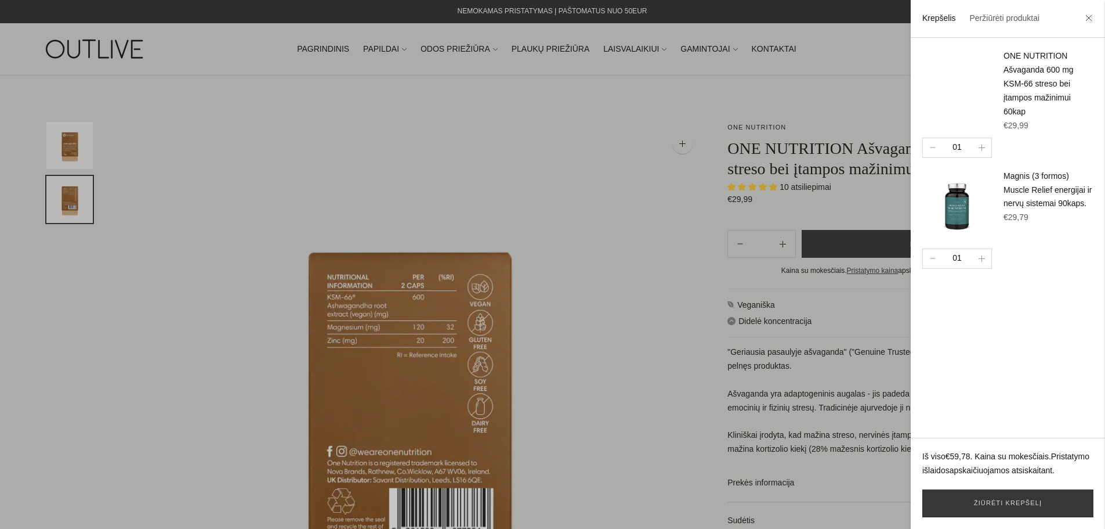
click at [623, 206] on div at bounding box center [552, 264] width 1105 height 529
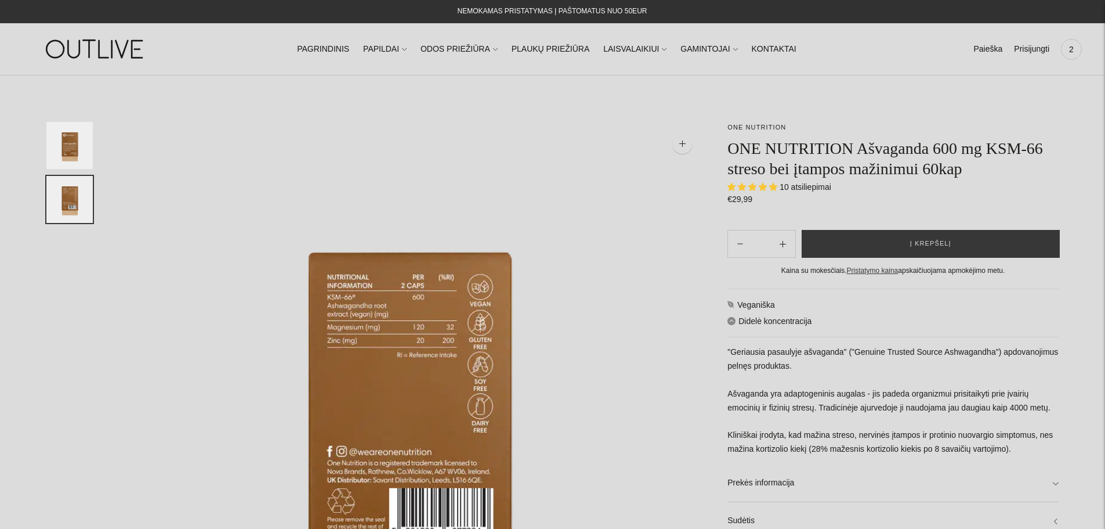
click at [1071, 46] on span "2" at bounding box center [1072, 49] width 16 height 16
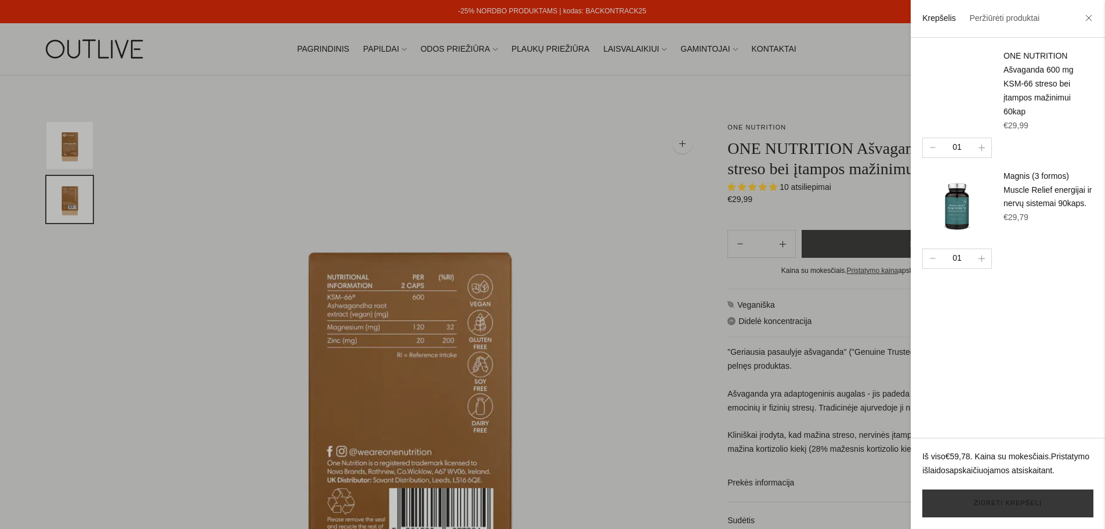
click at [1022, 505] on link "Žiūrėti krepšelį" at bounding box center [1008, 503] width 171 height 28
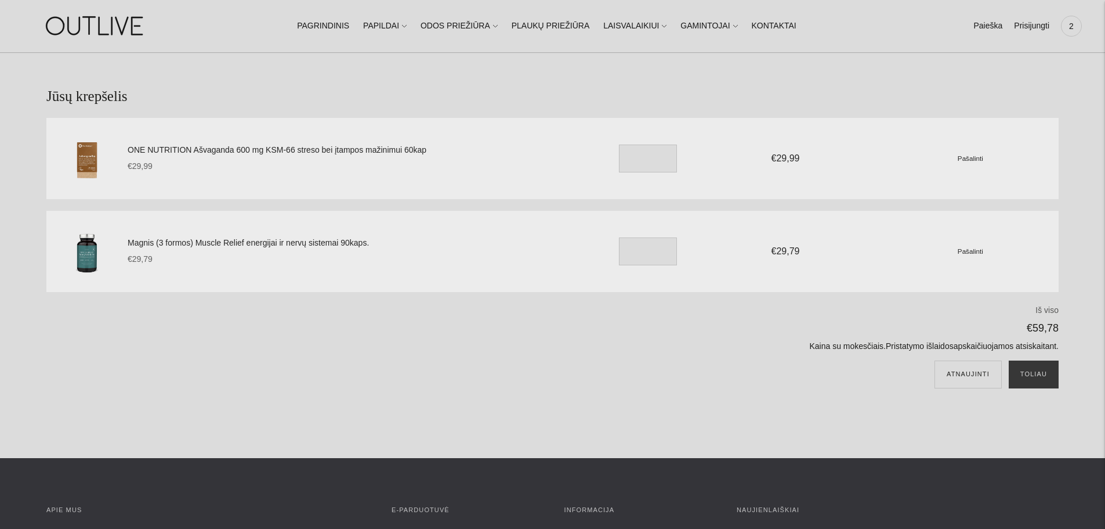
scroll to position [34, 0]
click at [1028, 370] on button "Toliau" at bounding box center [1034, 375] width 50 height 28
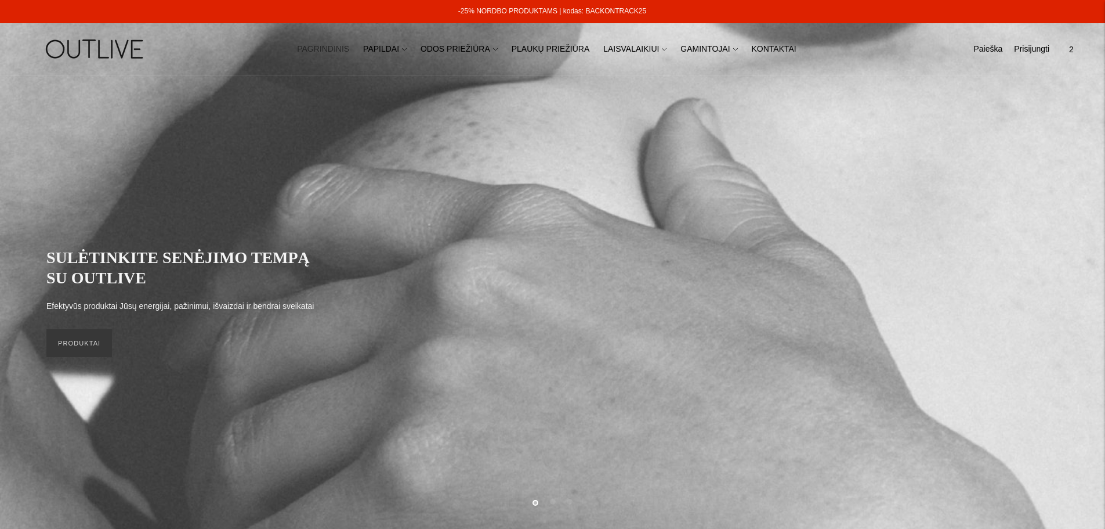
click at [1074, 44] on span "2" at bounding box center [1072, 49] width 16 height 16
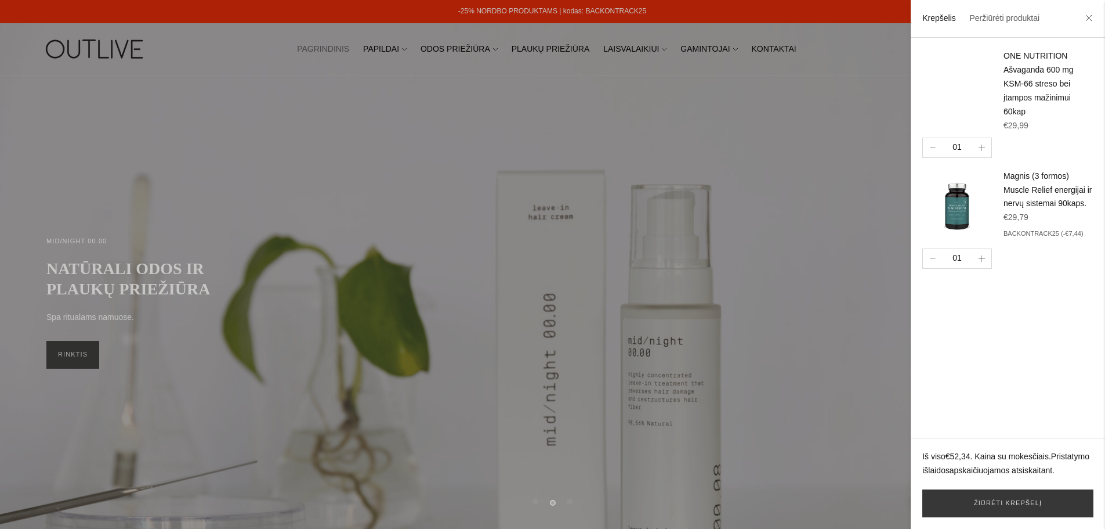
click at [741, 212] on div at bounding box center [552, 264] width 1105 height 529
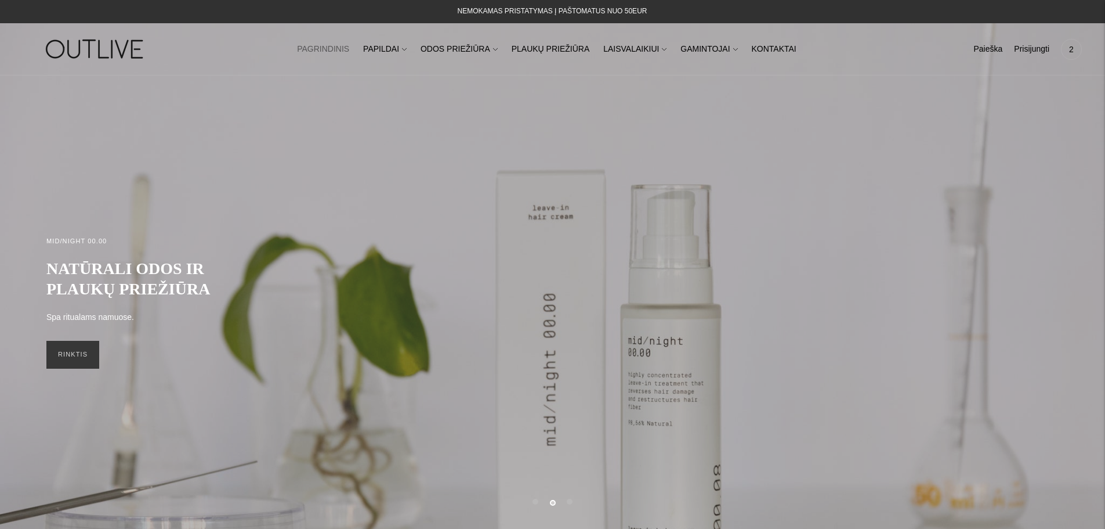
click at [1003, 47] on ul "Paieška Išvalyti Prisijungti 2" at bounding box center [1028, 50] width 109 height 26
click at [988, 48] on link "Paieška" at bounding box center [988, 50] width 29 height 26
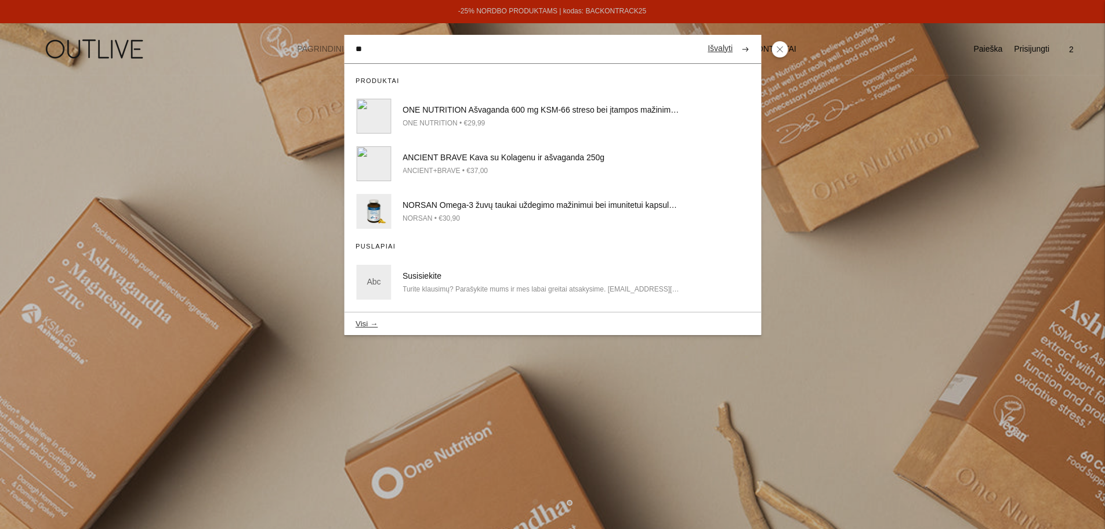
type input "**"
click at [584, 117] on div "ONE NUTRITION • €29,99" at bounding box center [541, 123] width 277 height 12
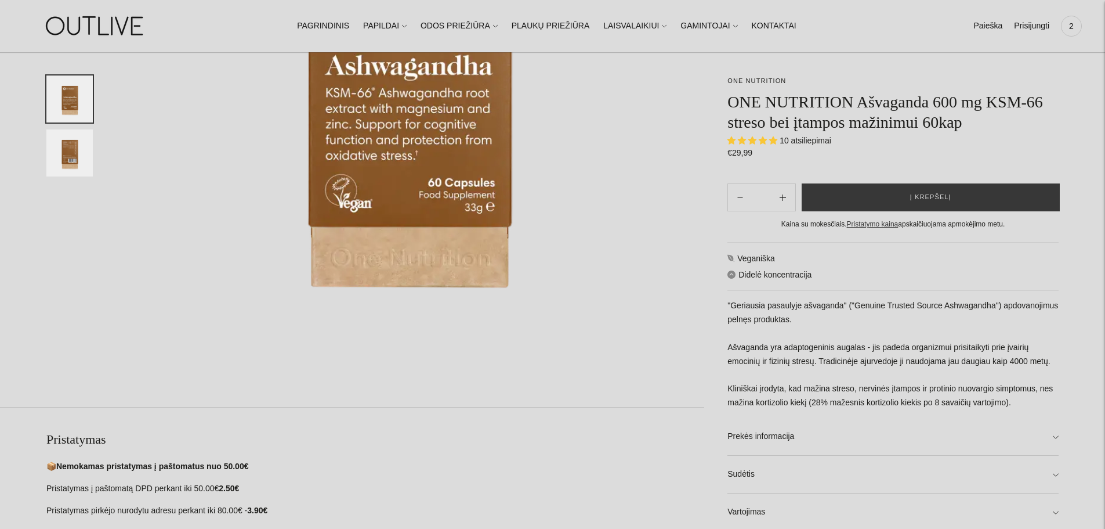
scroll to position [464, 0]
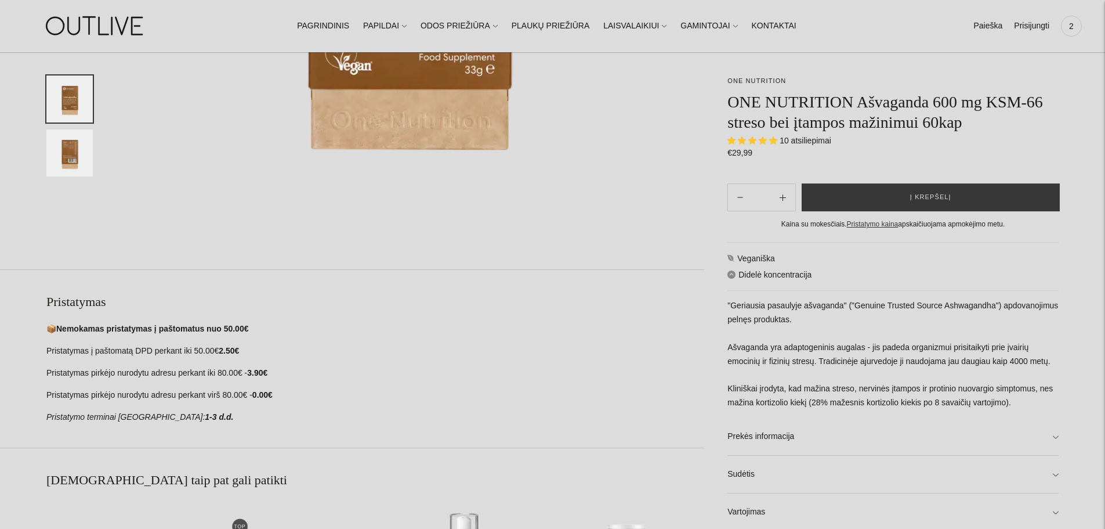
click at [765, 467] on link "Sudėtis" at bounding box center [893, 474] width 331 height 37
click at [861, 367] on p ""Geriausia pasaulyje ašvaganda" ("Genuine Trusted Source Ashwagandha") apdovano…" at bounding box center [893, 354] width 331 height 111
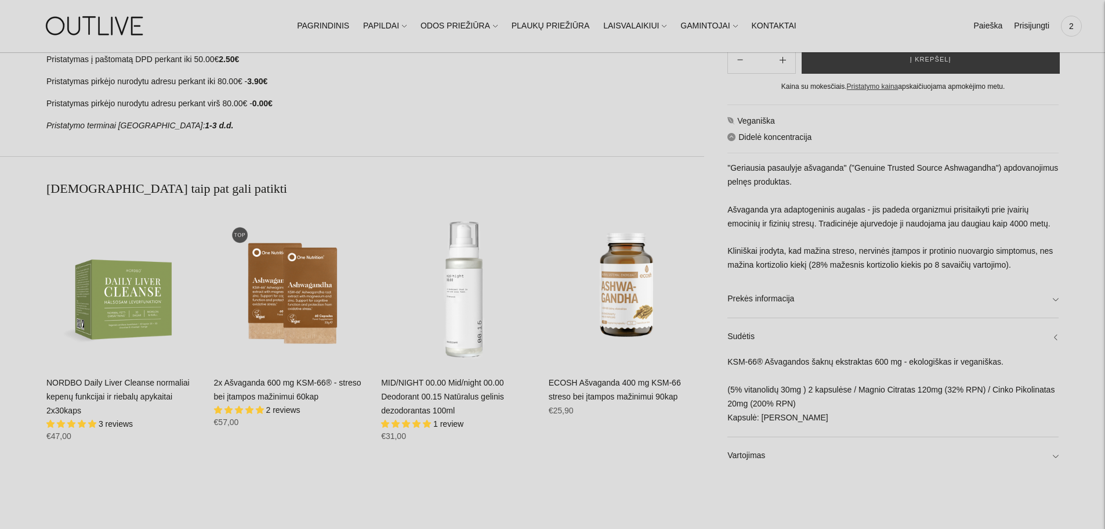
scroll to position [812, 0]
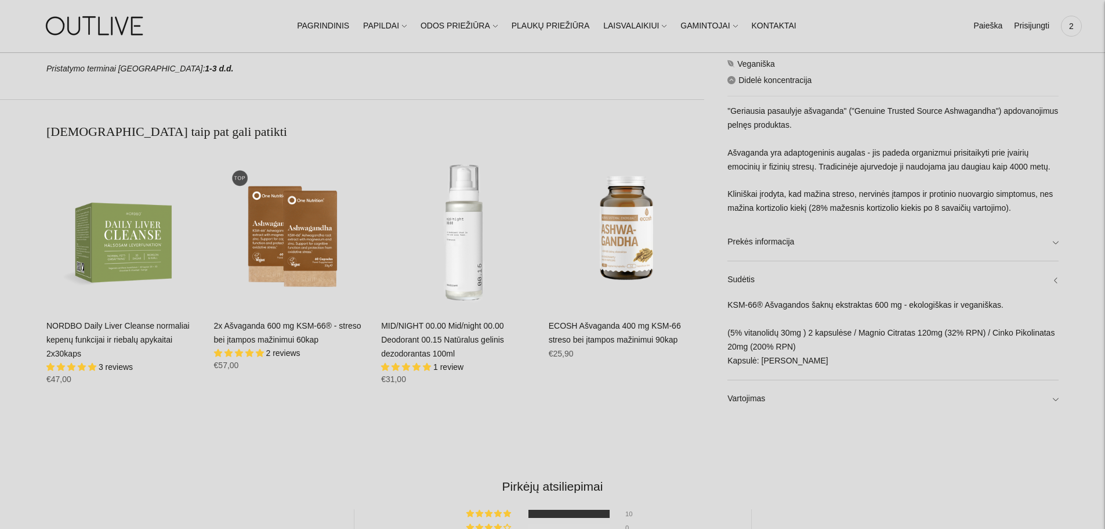
click at [961, 400] on link "Vartojimas" at bounding box center [893, 398] width 331 height 37
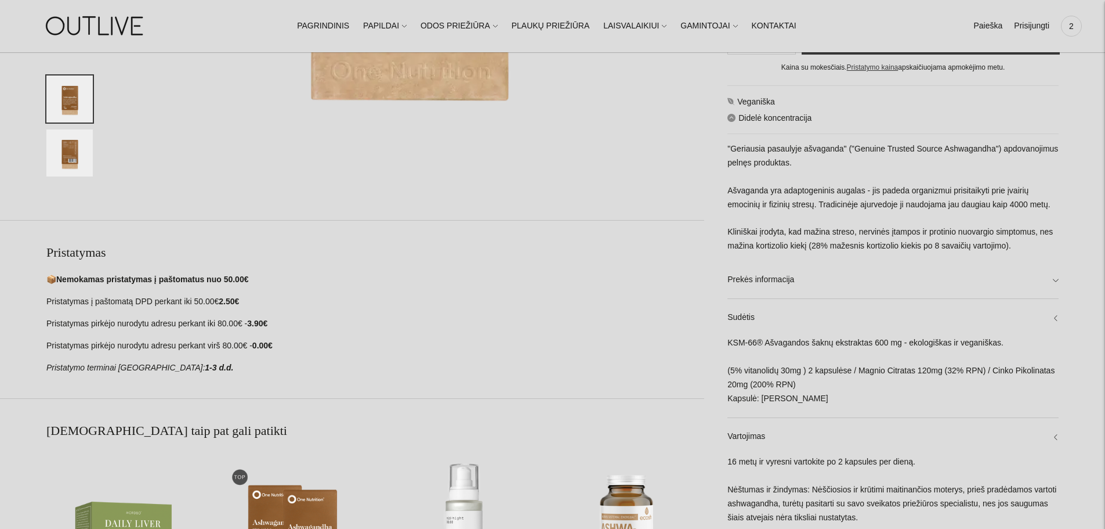
scroll to position [464, 0]
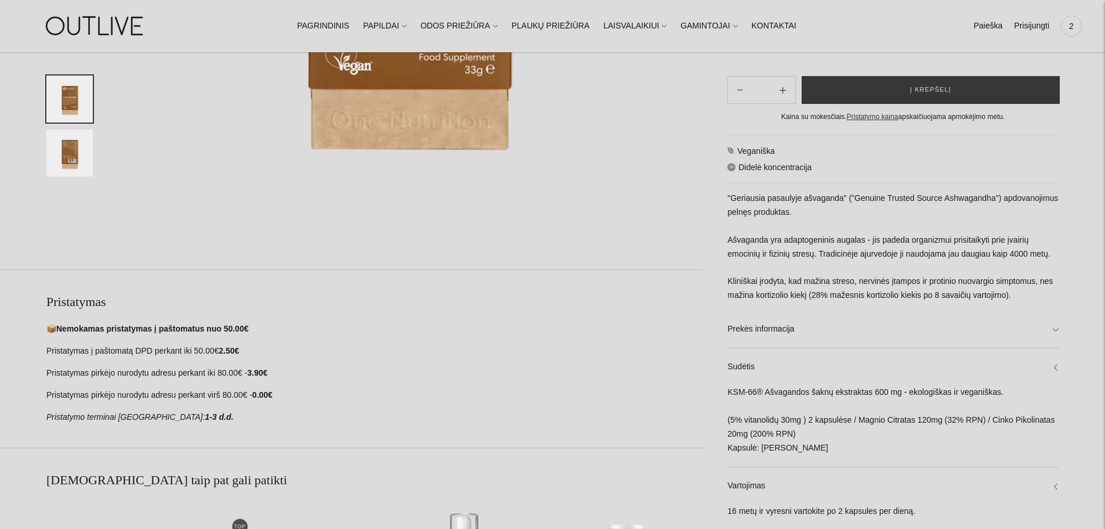
click at [1025, 341] on link "Prekės informacija" at bounding box center [893, 328] width 331 height 37
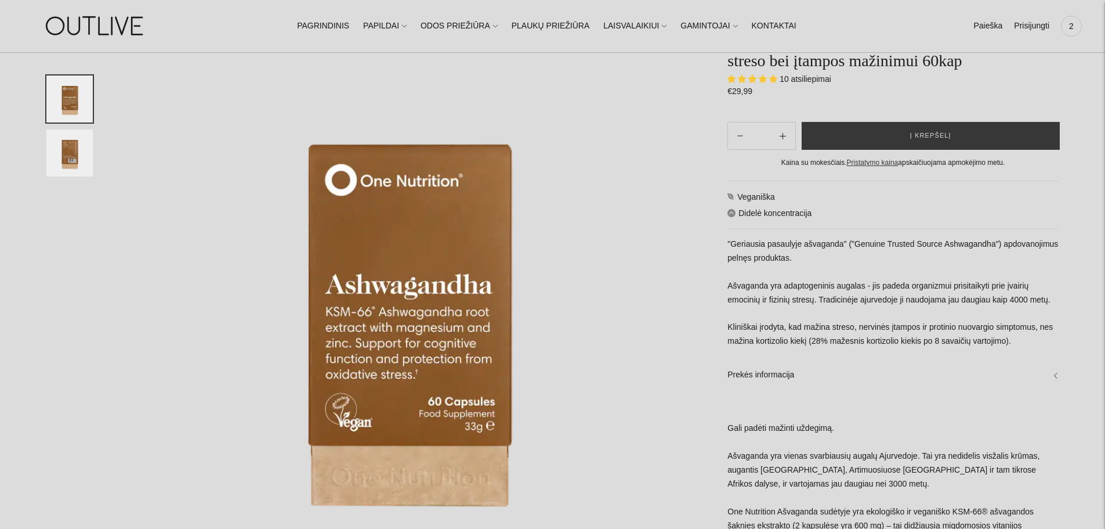
scroll to position [58, 0]
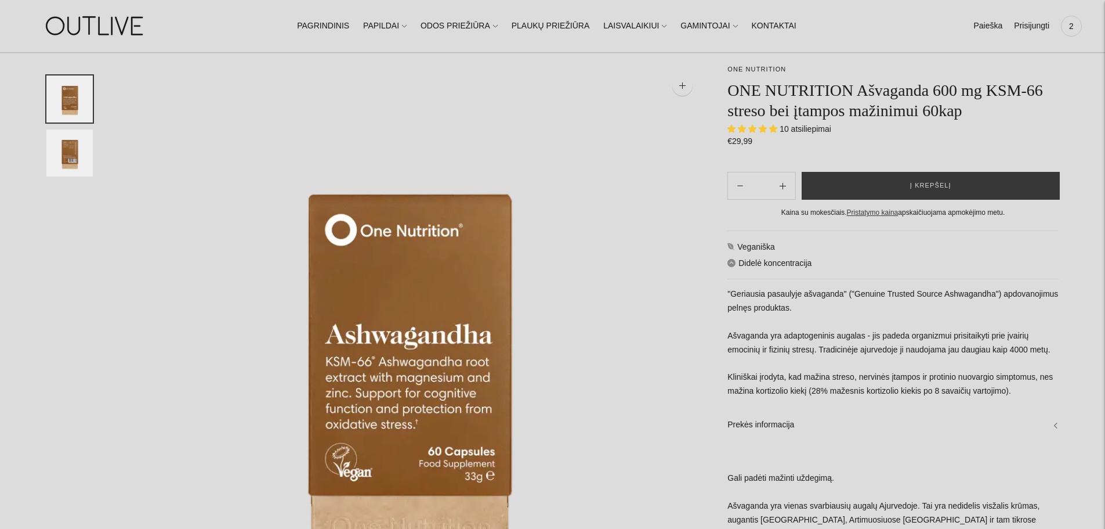
click at [729, 263] on icon at bounding box center [732, 263] width 8 height 8
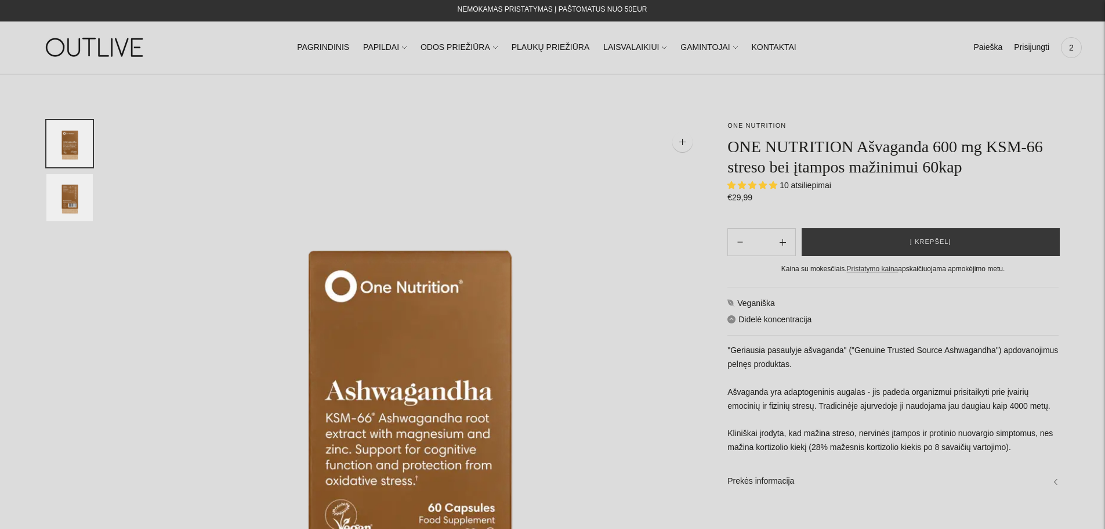
scroll to position [0, 0]
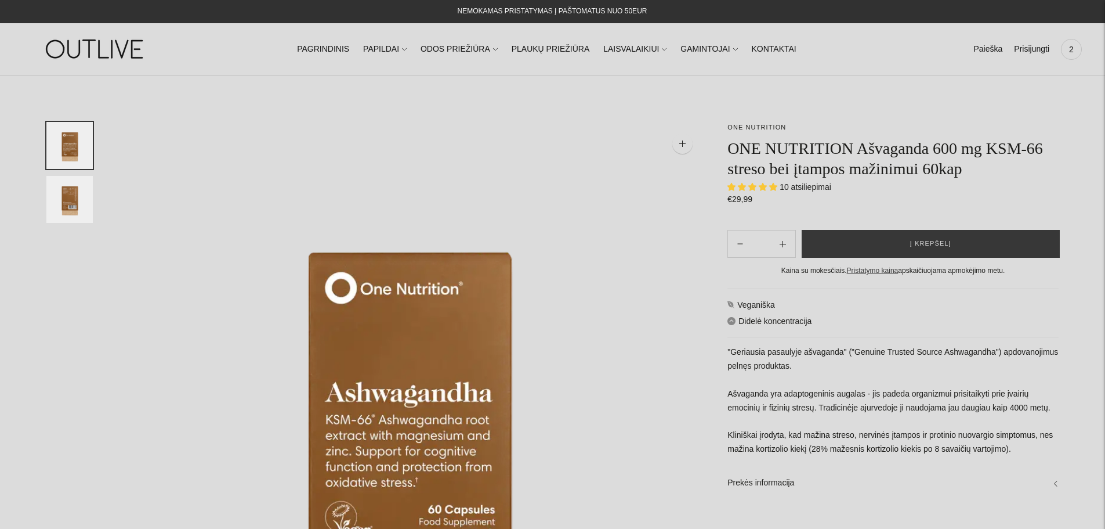
click at [1071, 47] on span "2" at bounding box center [1072, 49] width 16 height 16
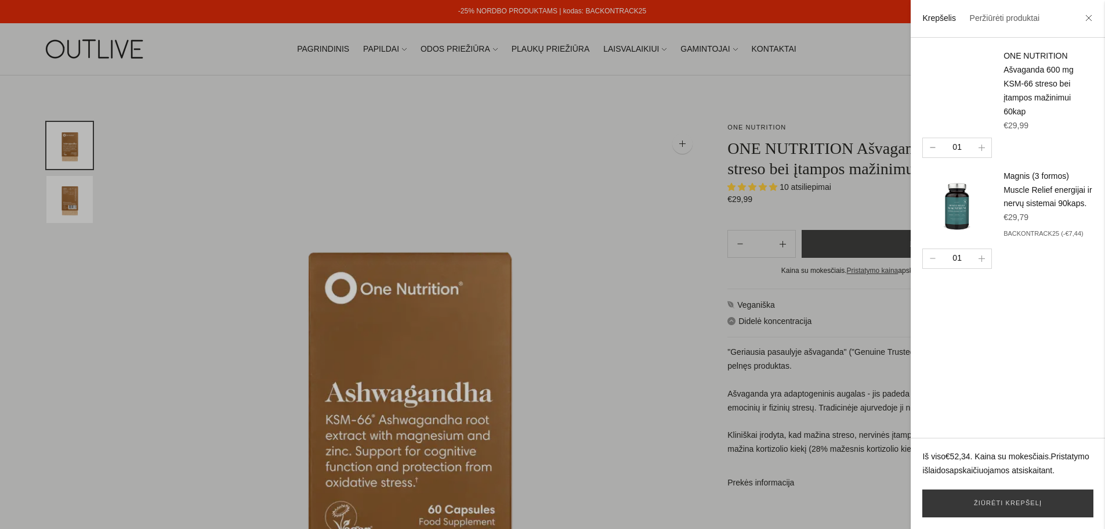
click at [932, 147] on icon "button" at bounding box center [933, 147] width 6 height 1
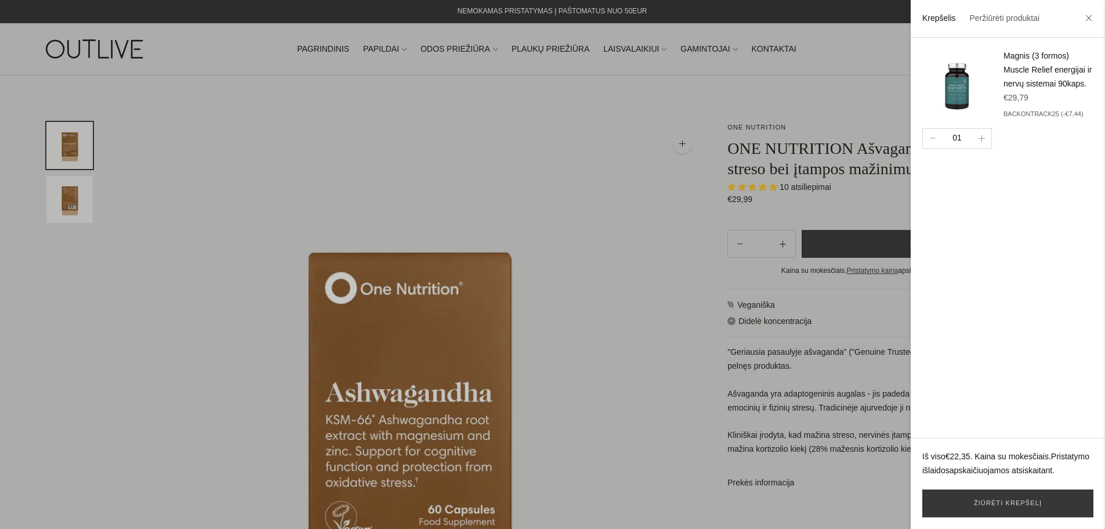
click at [1037, 58] on link "Magnis (3 formos) Muscle Relief energijai ir nervų sistemai 90kaps." at bounding box center [1048, 69] width 89 height 37
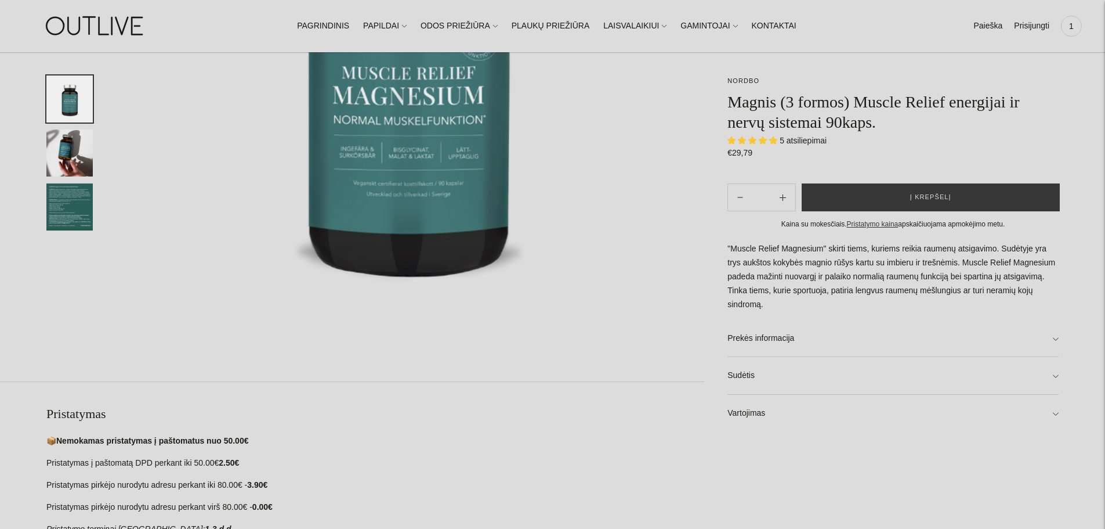
scroll to position [348, 0]
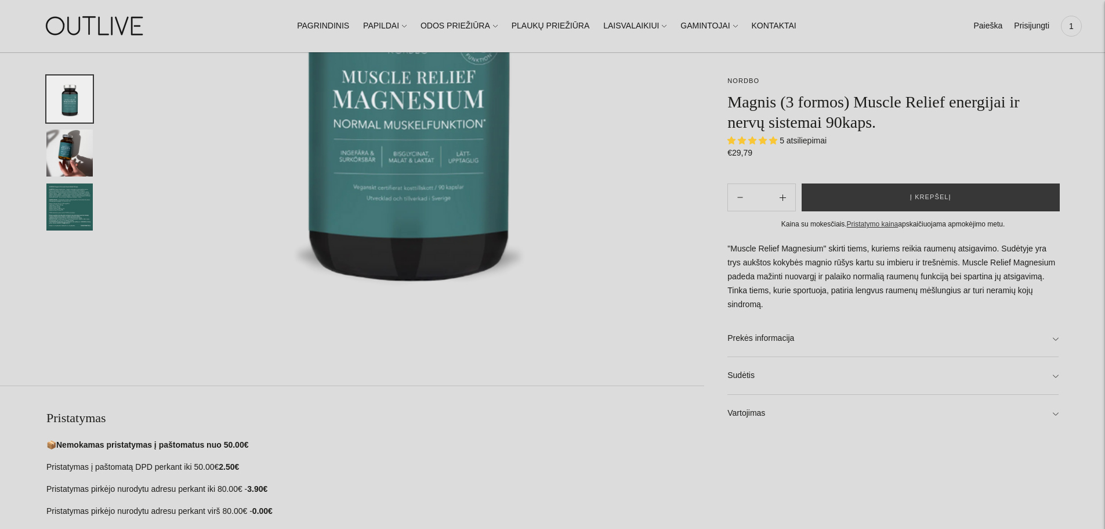
click at [1071, 30] on span "1" at bounding box center [1072, 26] width 16 height 16
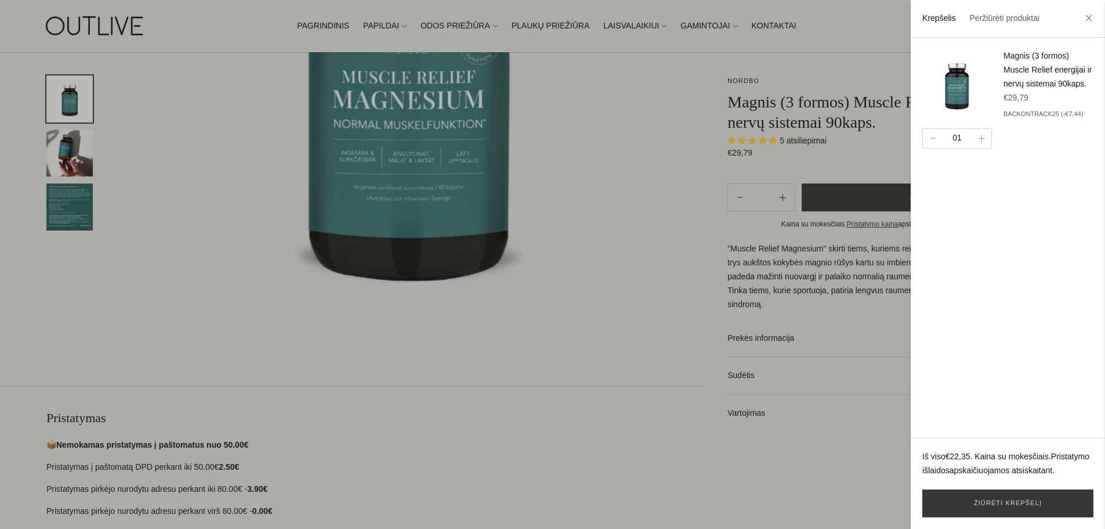
click at [1028, 62] on h4 "Magnis (3 formos) Muscle Relief energijai ir nervų sistemai 90kaps." at bounding box center [1049, 70] width 90 height 42
click at [1028, 70] on link "Magnis (3 formos) Muscle Relief energijai ir nervų sistemai 90kaps." at bounding box center [1048, 69] width 89 height 37
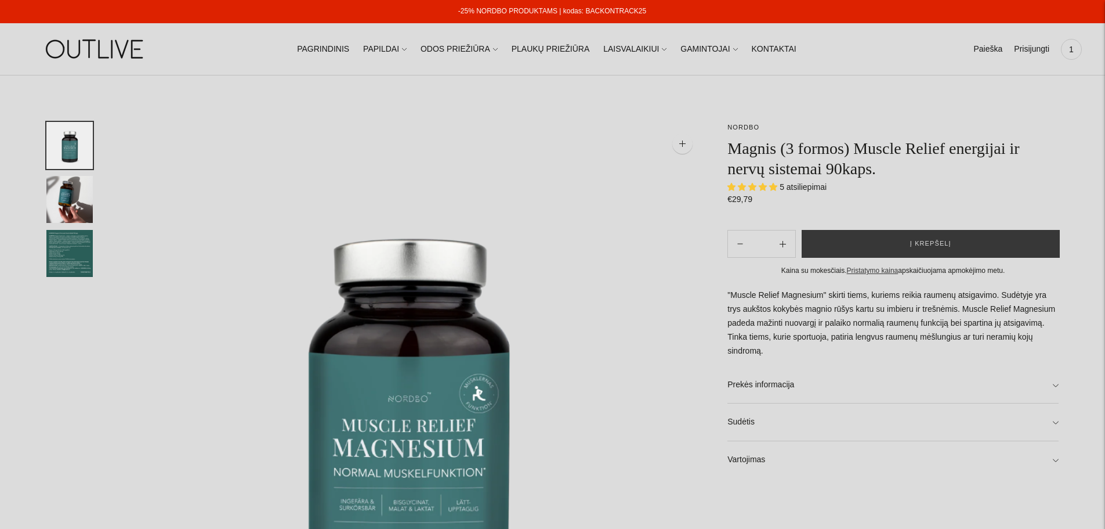
click at [1075, 49] on span "1" at bounding box center [1072, 49] width 16 height 16
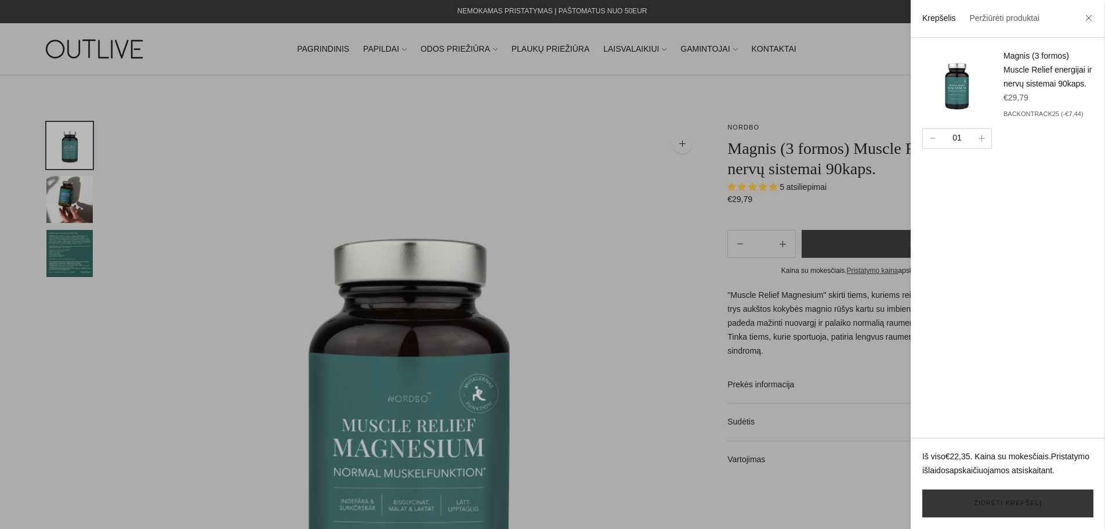
click at [1024, 497] on link "Žiūrėti krepšelį" at bounding box center [1008, 503] width 171 height 28
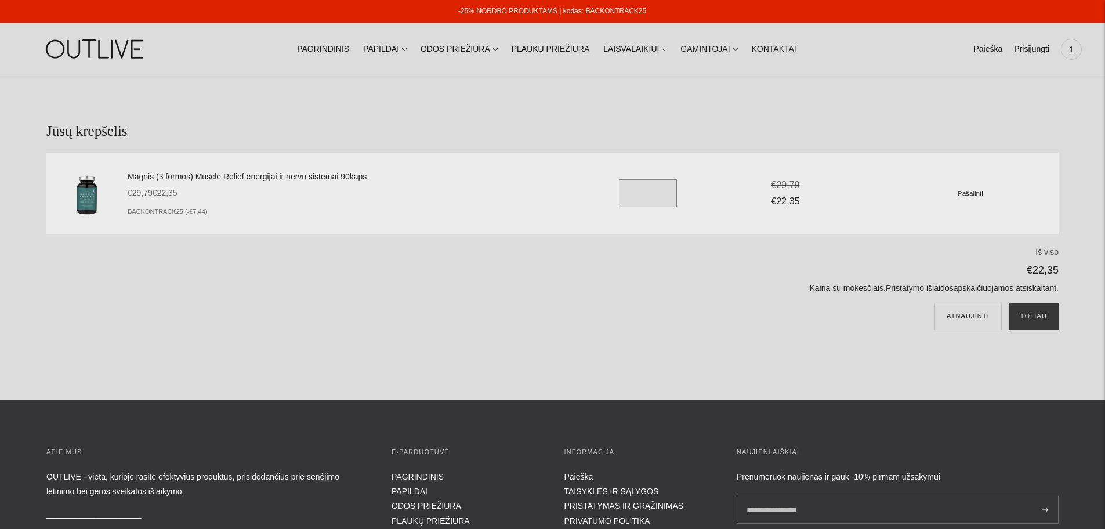
click at [652, 196] on input "*" at bounding box center [648, 193] width 58 height 28
type input "*"
click at [664, 297] on div "Iš viso €22,35 Kaina su mokesčiais. Pristatymo išlaidos apskaičiuojamos atsiska…" at bounding box center [730, 291] width 658 height 92
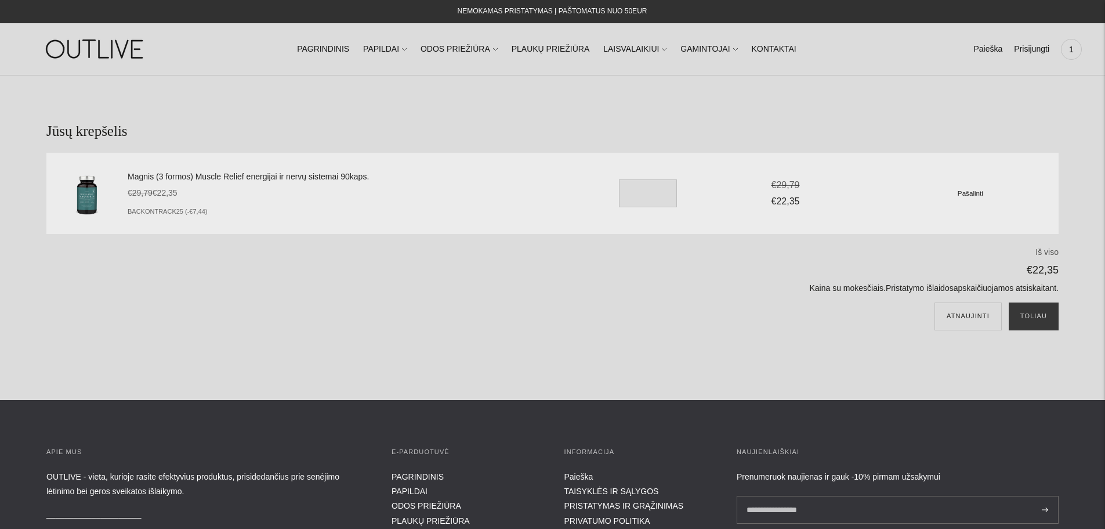
click at [1044, 316] on button "Toliau" at bounding box center [1034, 316] width 50 height 28
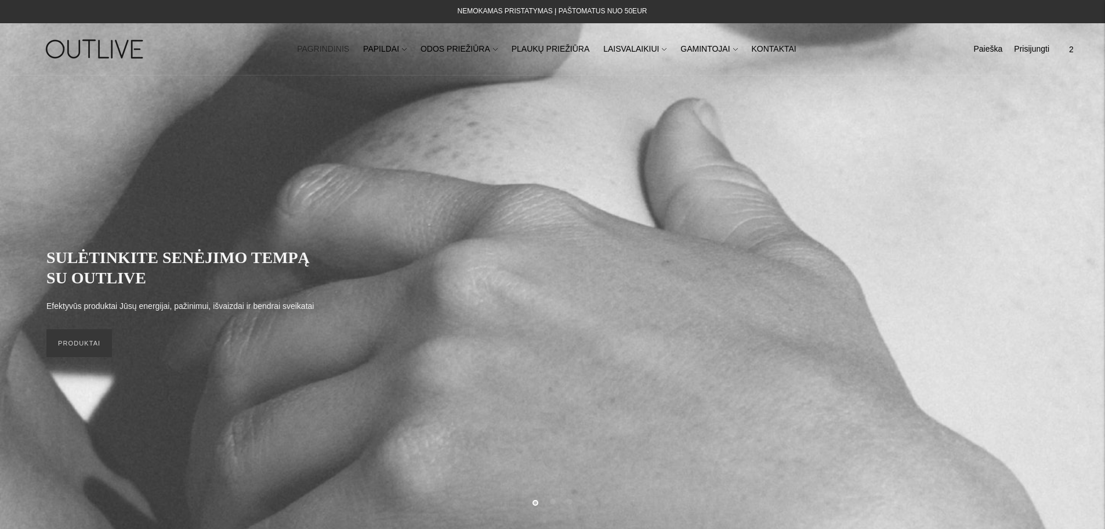
click at [1069, 52] on span "2" at bounding box center [1072, 49] width 16 height 16
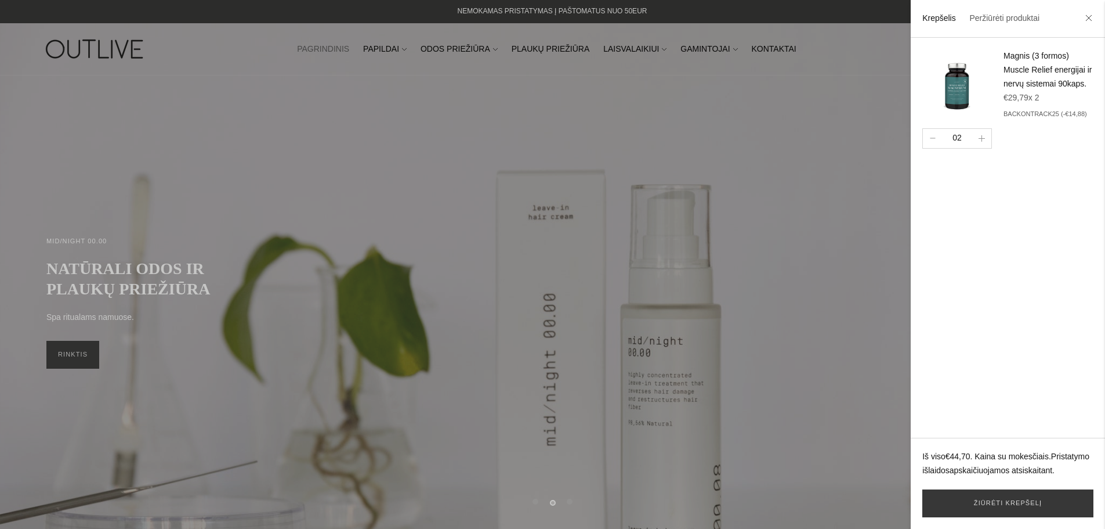
click at [1032, 68] on link "Magnis (3 formos) Muscle Relief energijai ir nervų sistemai 90kaps." at bounding box center [1048, 69] width 89 height 37
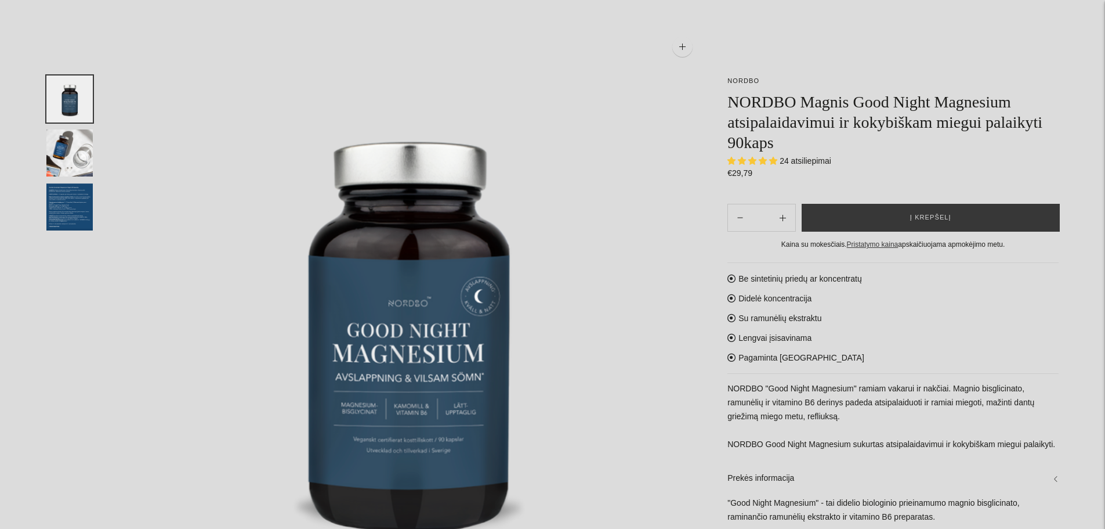
scroll to position [116, 0]
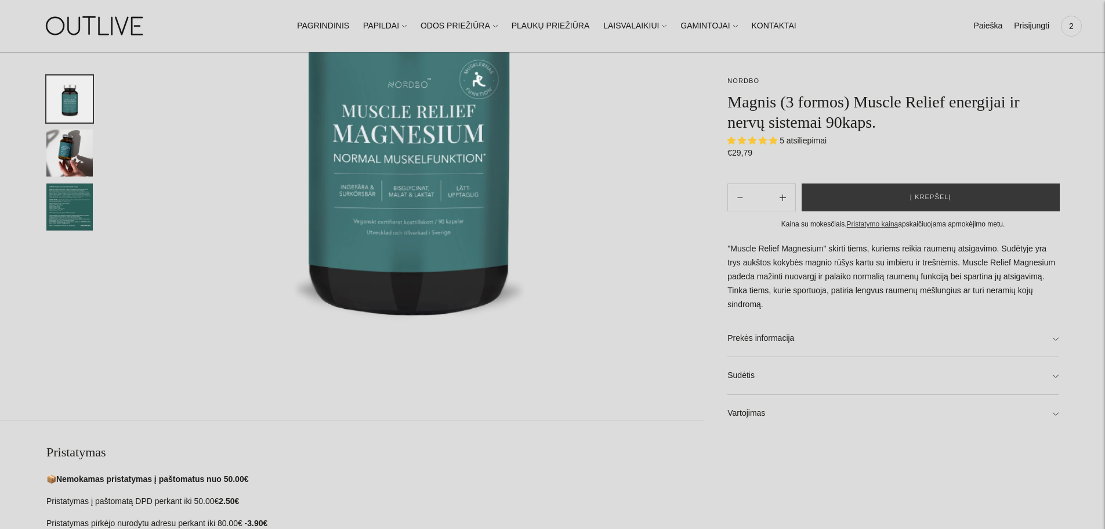
scroll to position [290, 0]
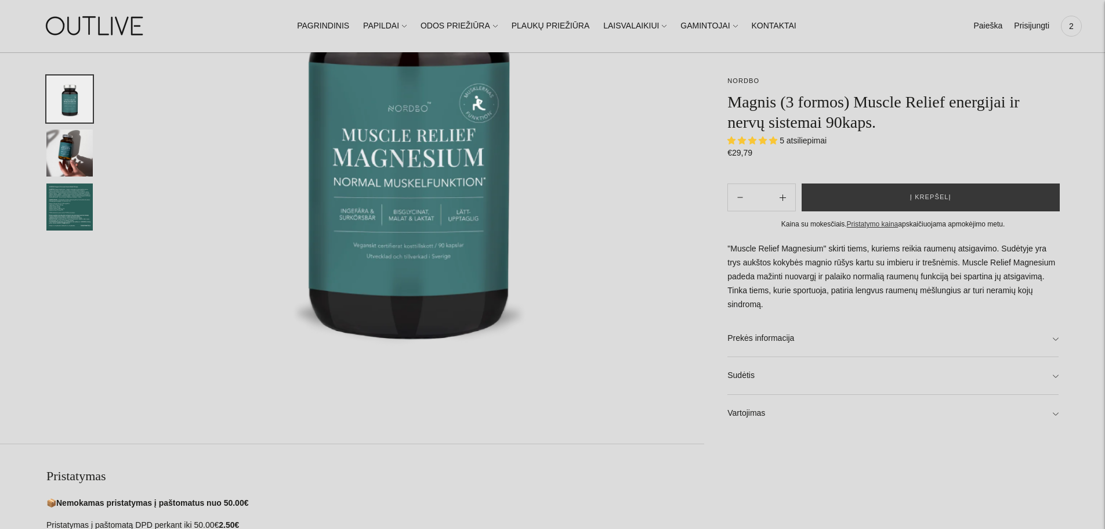
click at [62, 201] on img "Translation missing: en.general.accessibility.image_thumbail" at bounding box center [69, 206] width 46 height 47
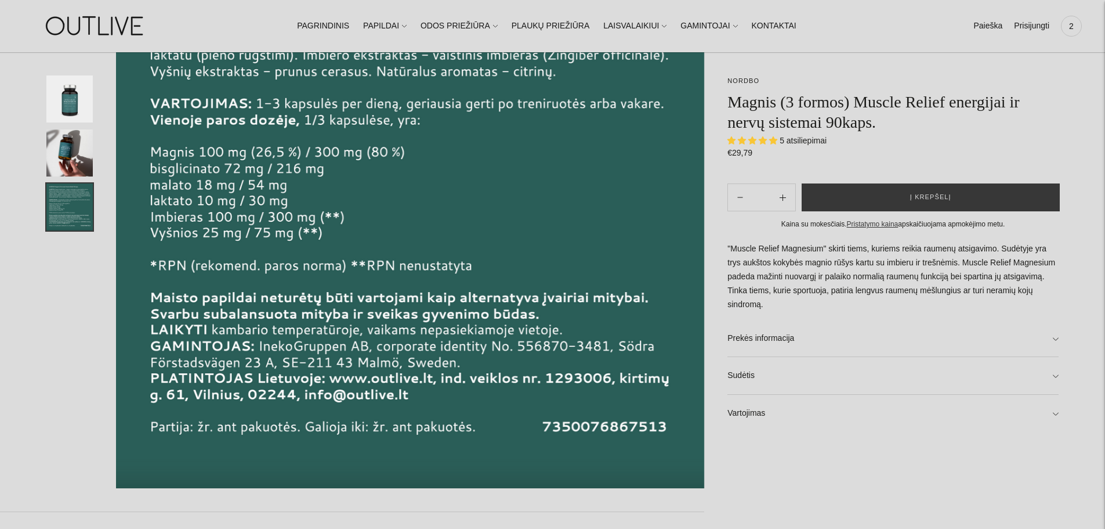
scroll to position [232, 0]
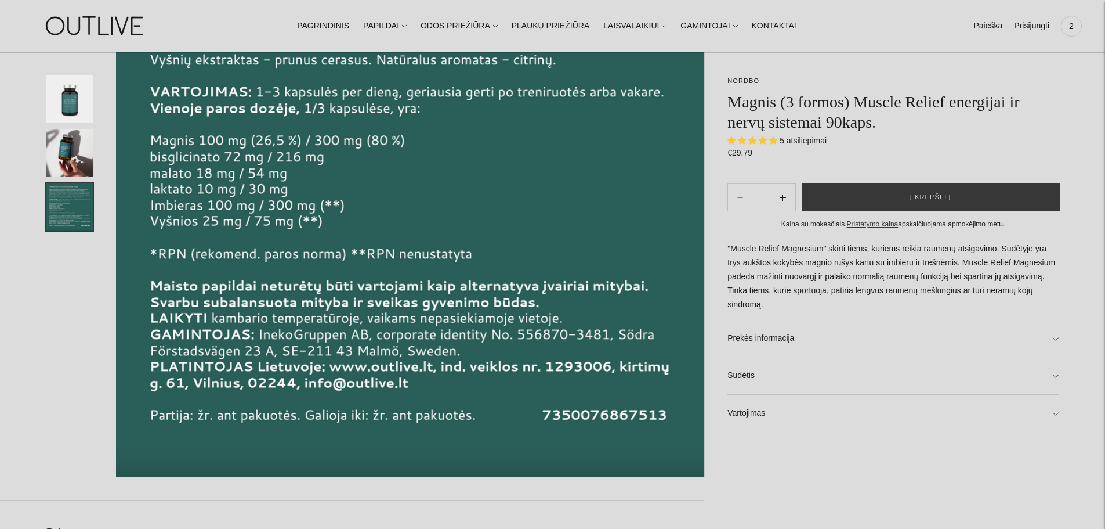
click at [57, 150] on img "Translation missing: en.general.accessibility.image_thumbail" at bounding box center [69, 152] width 46 height 47
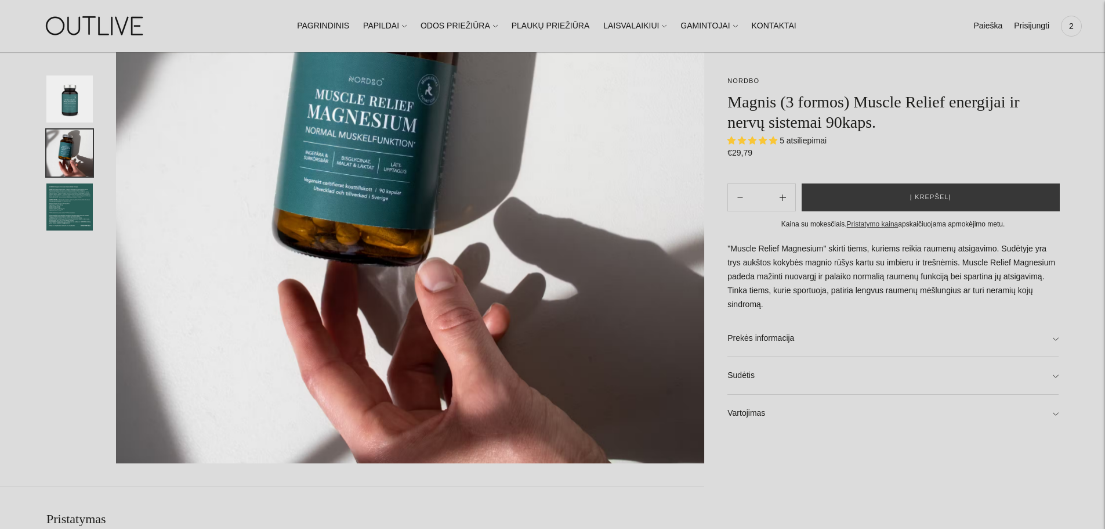
click at [68, 92] on img "Translation missing: en.general.accessibility.image_thumbail" at bounding box center [69, 98] width 46 height 47
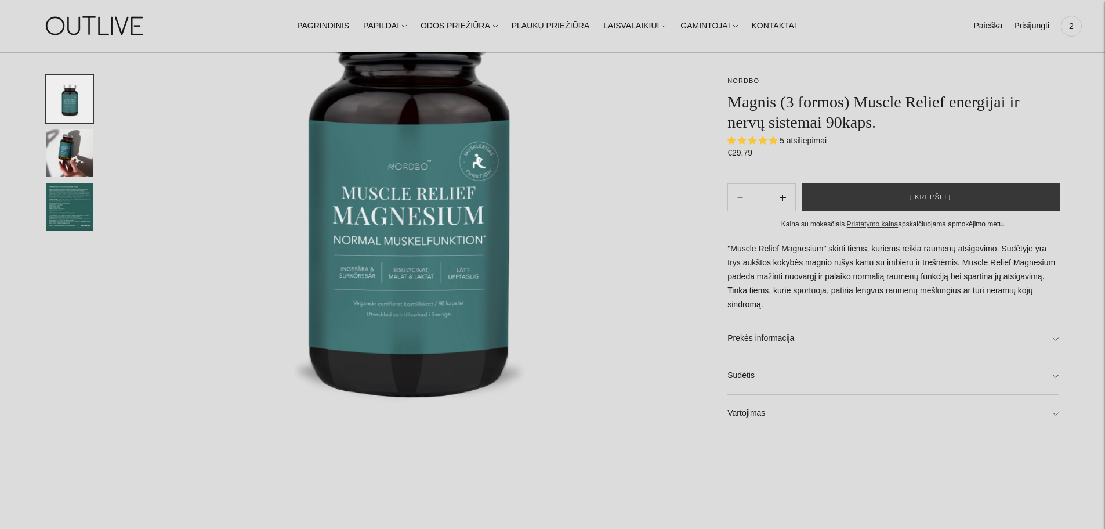
click at [75, 181] on ul at bounding box center [69, 152] width 46 height 155
click at [75, 211] on img "Translation missing: en.general.accessibility.image_thumbail" at bounding box center [69, 206] width 46 height 47
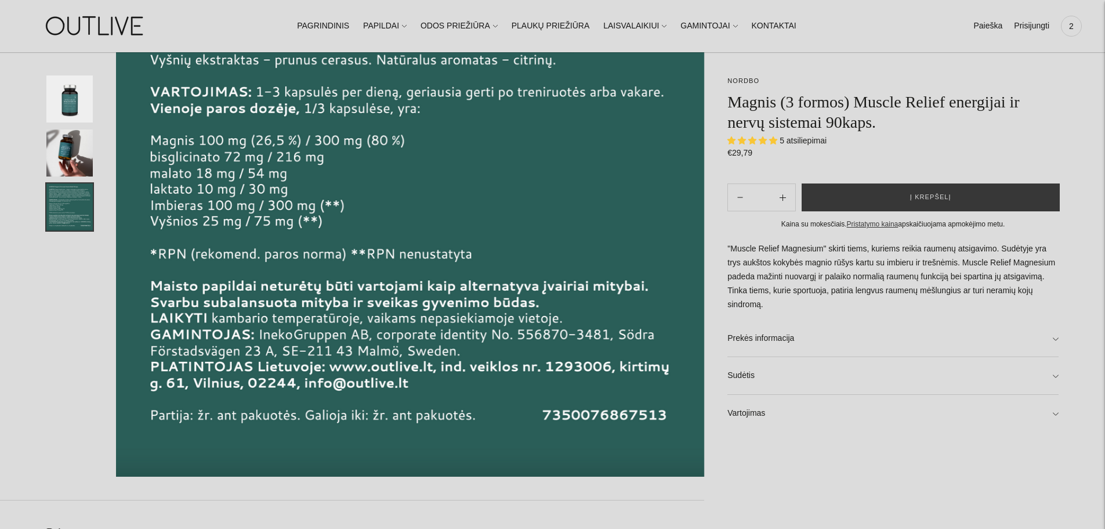
click at [79, 156] on img "Translation missing: en.general.accessibility.image_thumbail" at bounding box center [69, 152] width 46 height 47
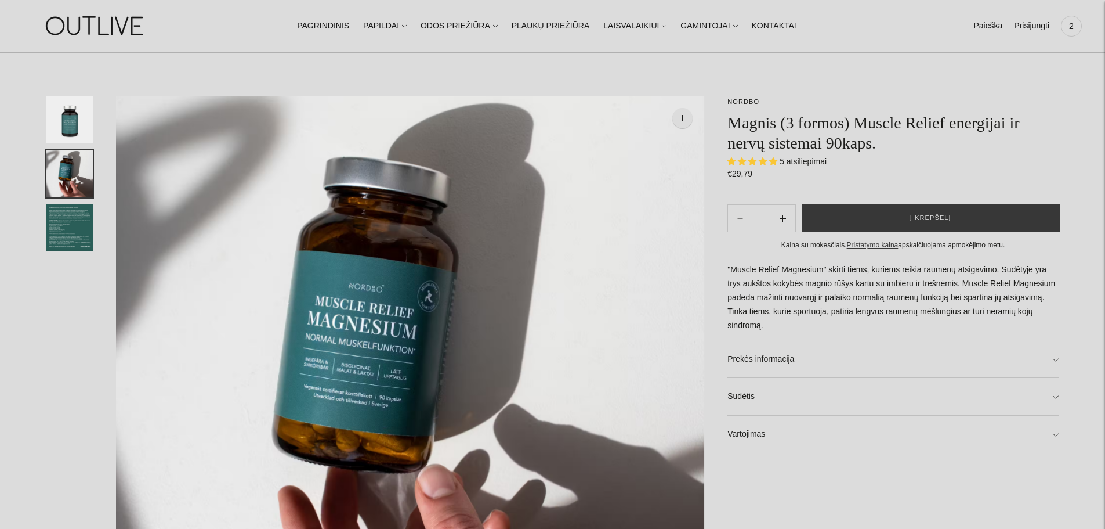
scroll to position [0, 0]
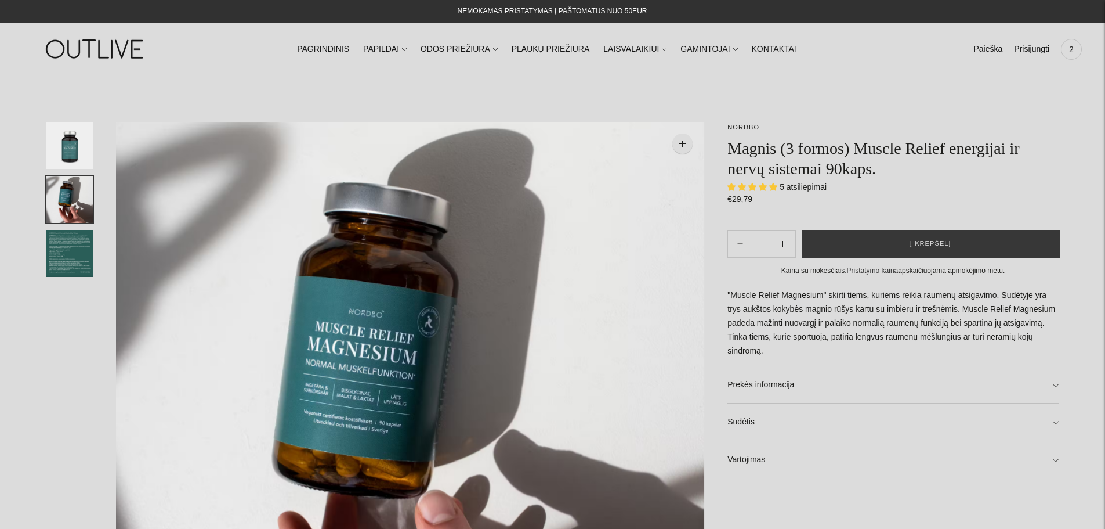
click at [107, 50] on img at bounding box center [95, 49] width 145 height 40
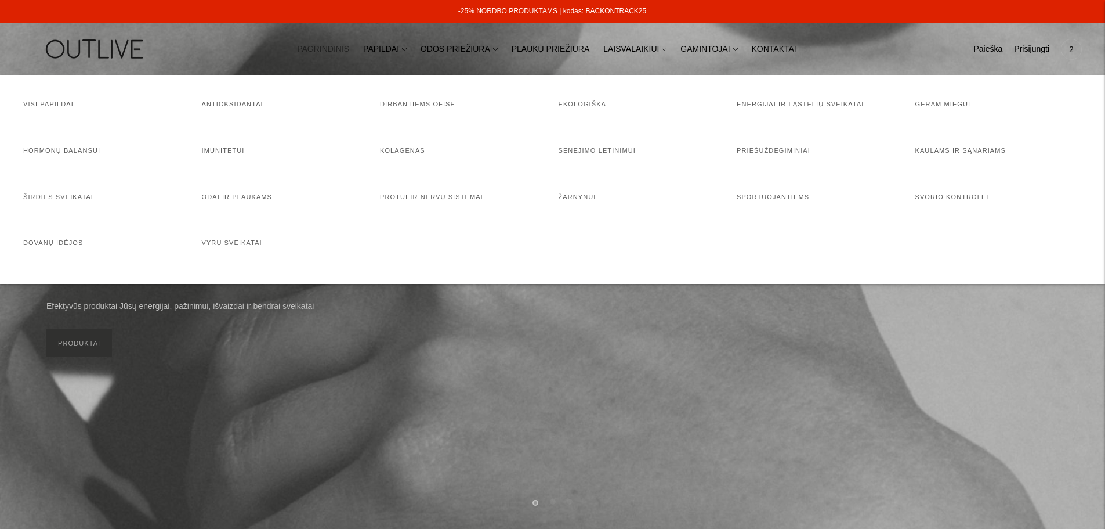
click at [394, 50] on link "PAPILDAI" at bounding box center [385, 50] width 44 height 26
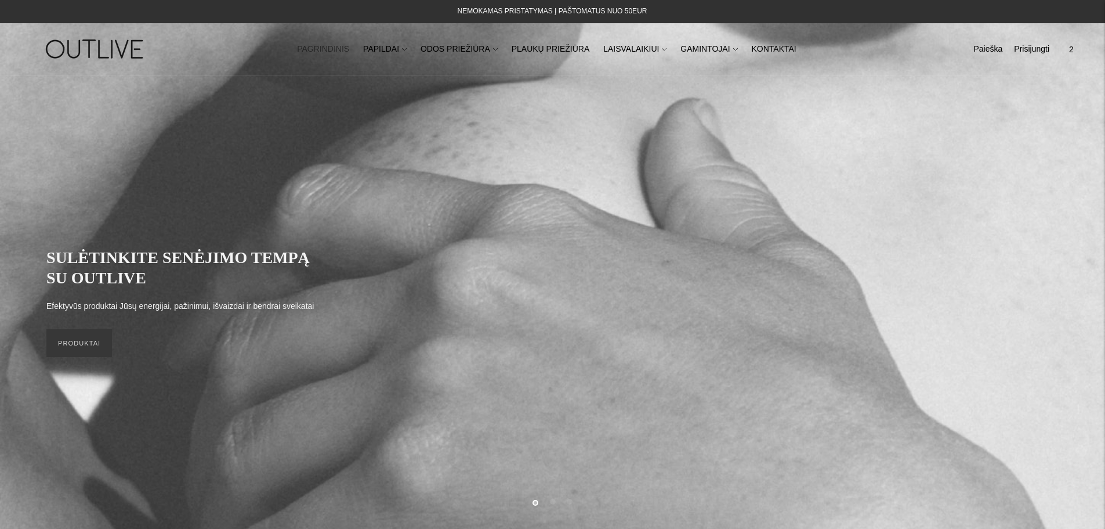
click at [339, 53] on link "PAGRINDINIS" at bounding box center [323, 50] width 52 height 26
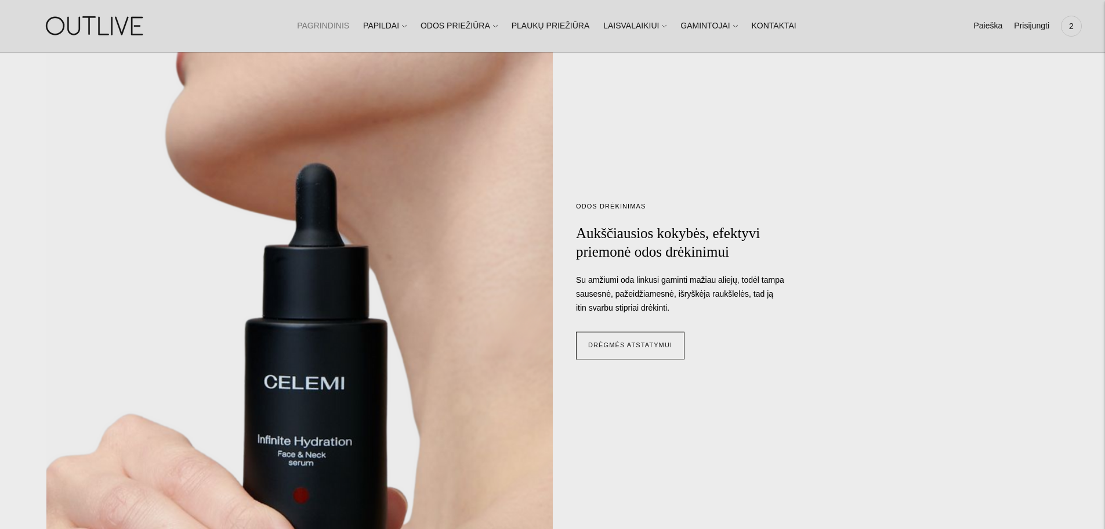
scroll to position [1102, 0]
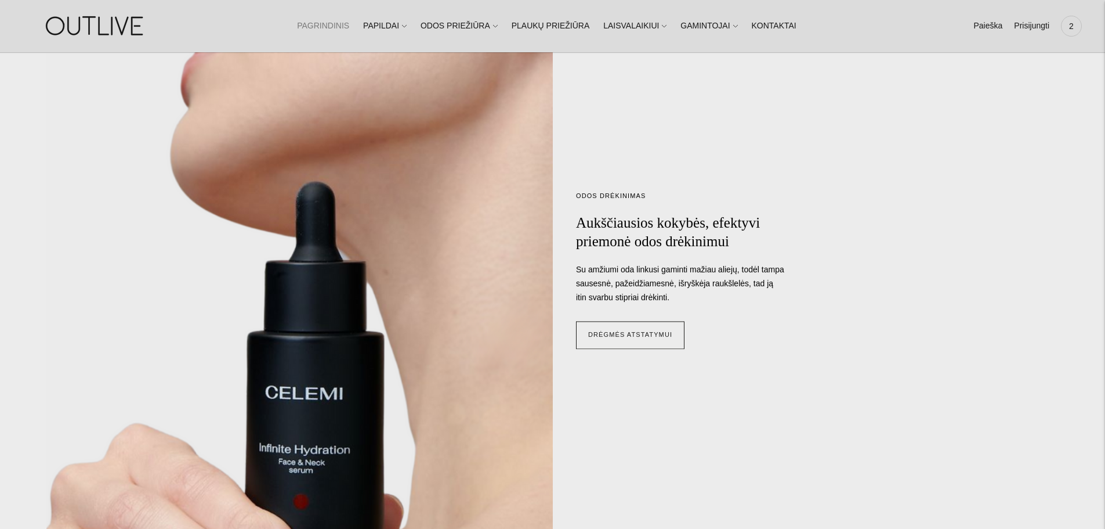
click at [407, 28] on link "PAPILDAI" at bounding box center [385, 26] width 44 height 26
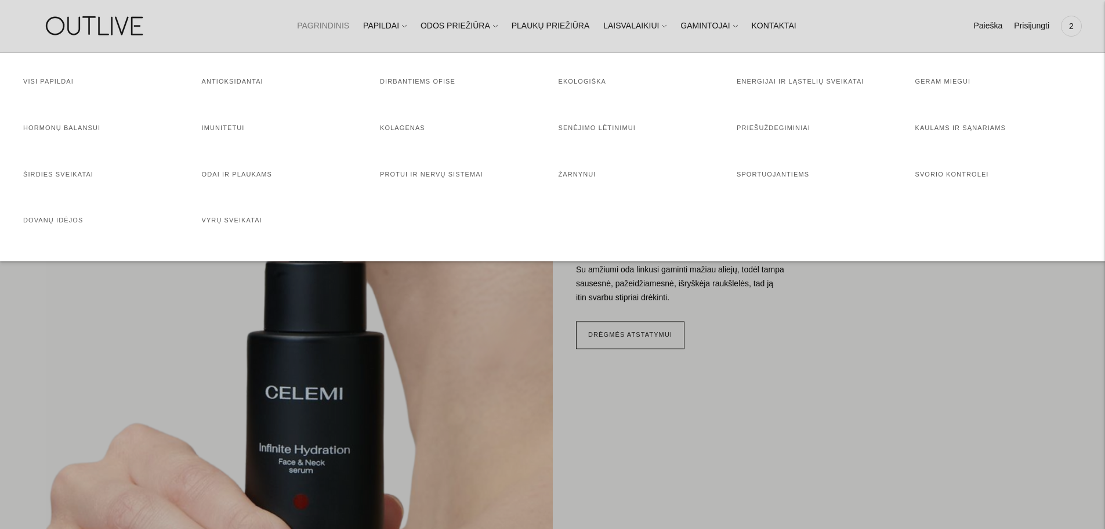
click at [584, 180] on h4 "Žarnynui" at bounding box center [642, 175] width 167 height 12
click at [574, 176] on link "Žarnynui" at bounding box center [578, 174] width 38 height 7
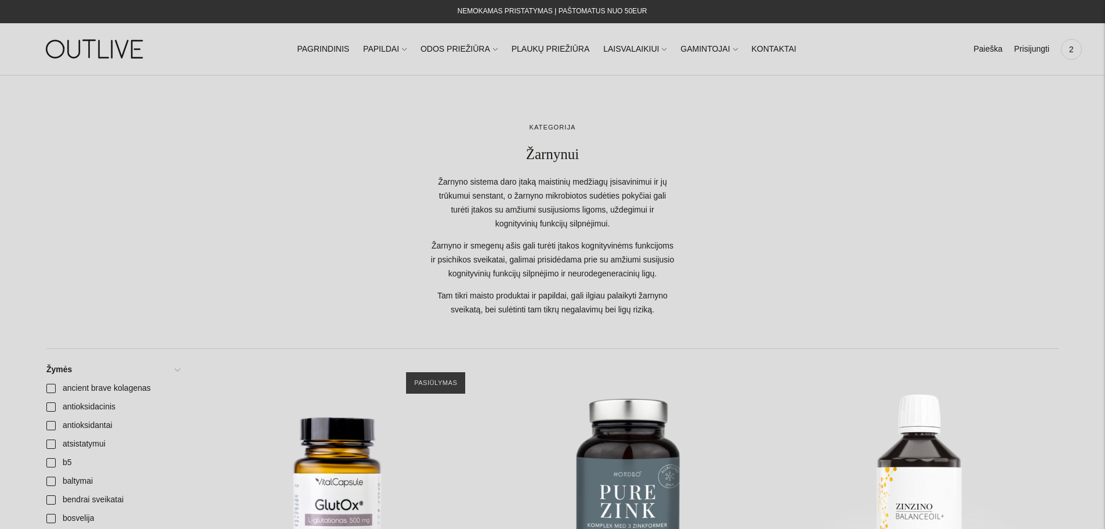
click at [999, 54] on link "Paieška" at bounding box center [988, 50] width 29 height 26
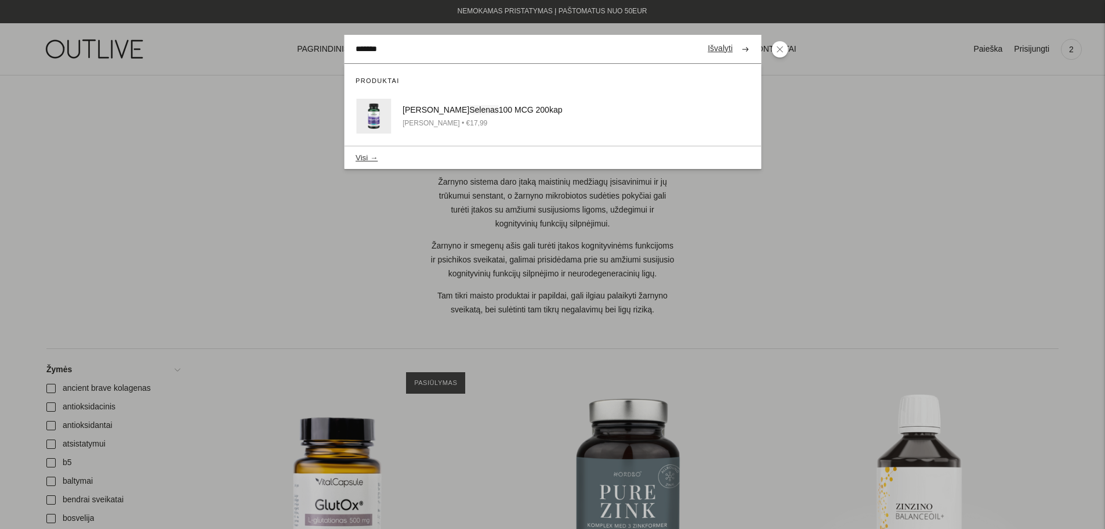
type input "*******"
click at [534, 119] on div "SWANSON • €17,99" at bounding box center [541, 123] width 277 height 12
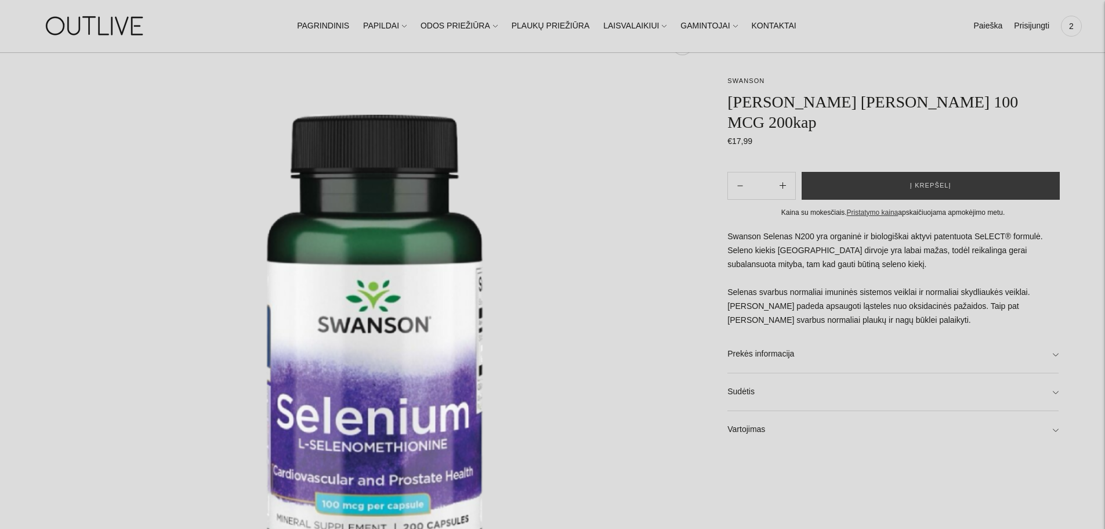
scroll to position [174, 0]
